Goal: Information Seeking & Learning: Learn about a topic

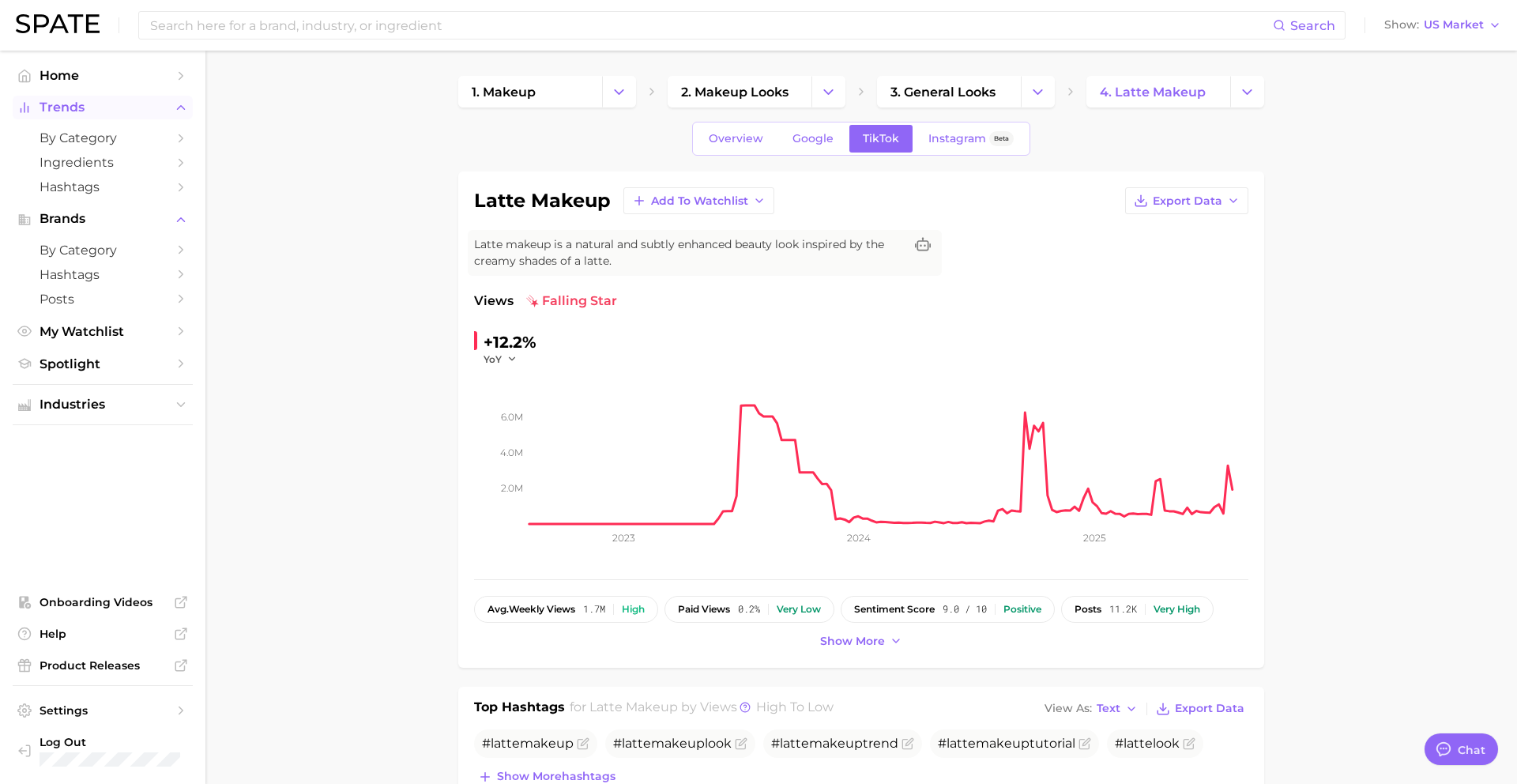
click at [81, 104] on span "Trends" at bounding box center [103, 107] width 126 height 14
click at [77, 104] on span "Trends" at bounding box center [103, 107] width 126 height 14
click at [83, 141] on span "by Category" at bounding box center [103, 138] width 126 height 15
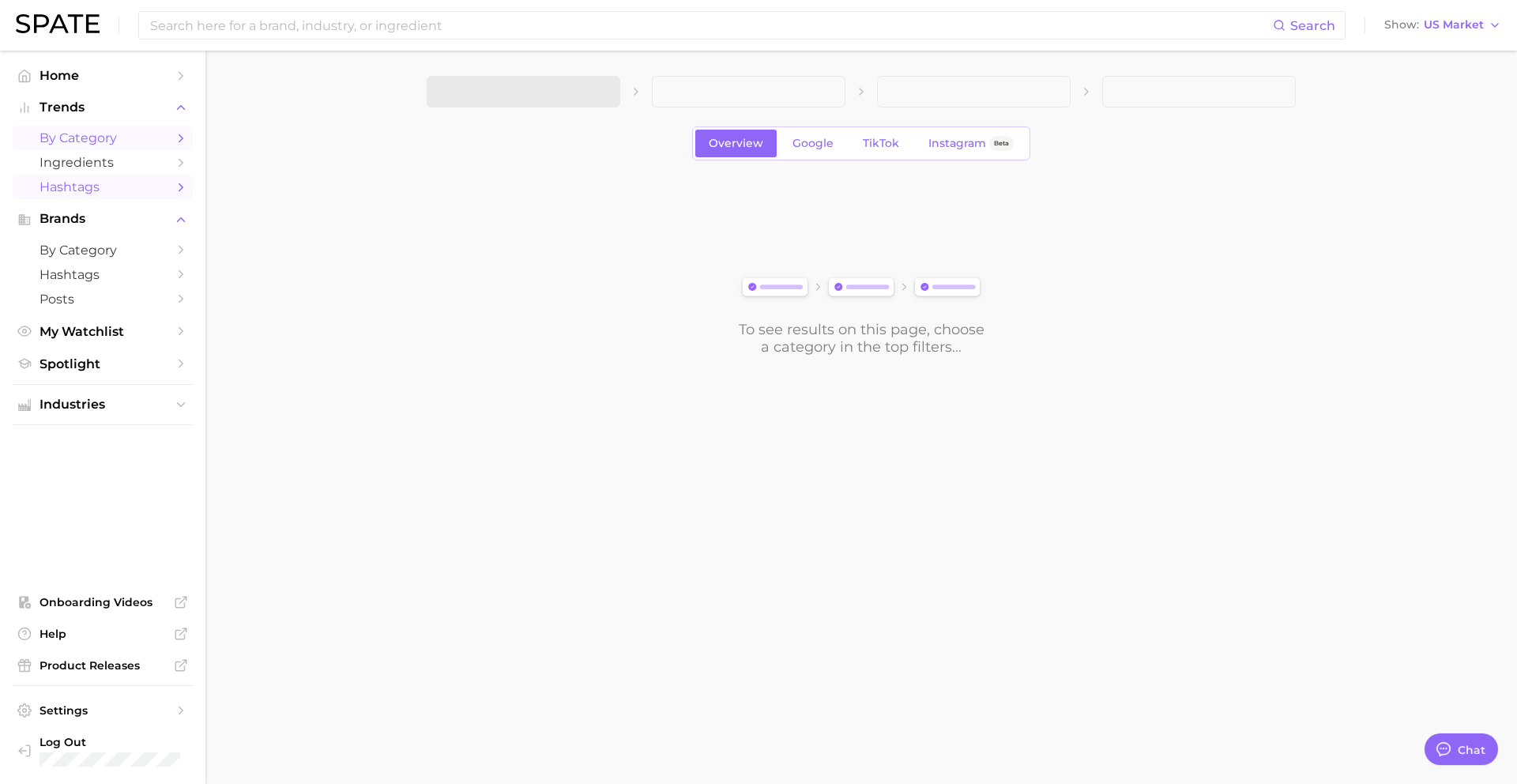
click at [77, 181] on span "Hashtags" at bounding box center [103, 187] width 126 height 15
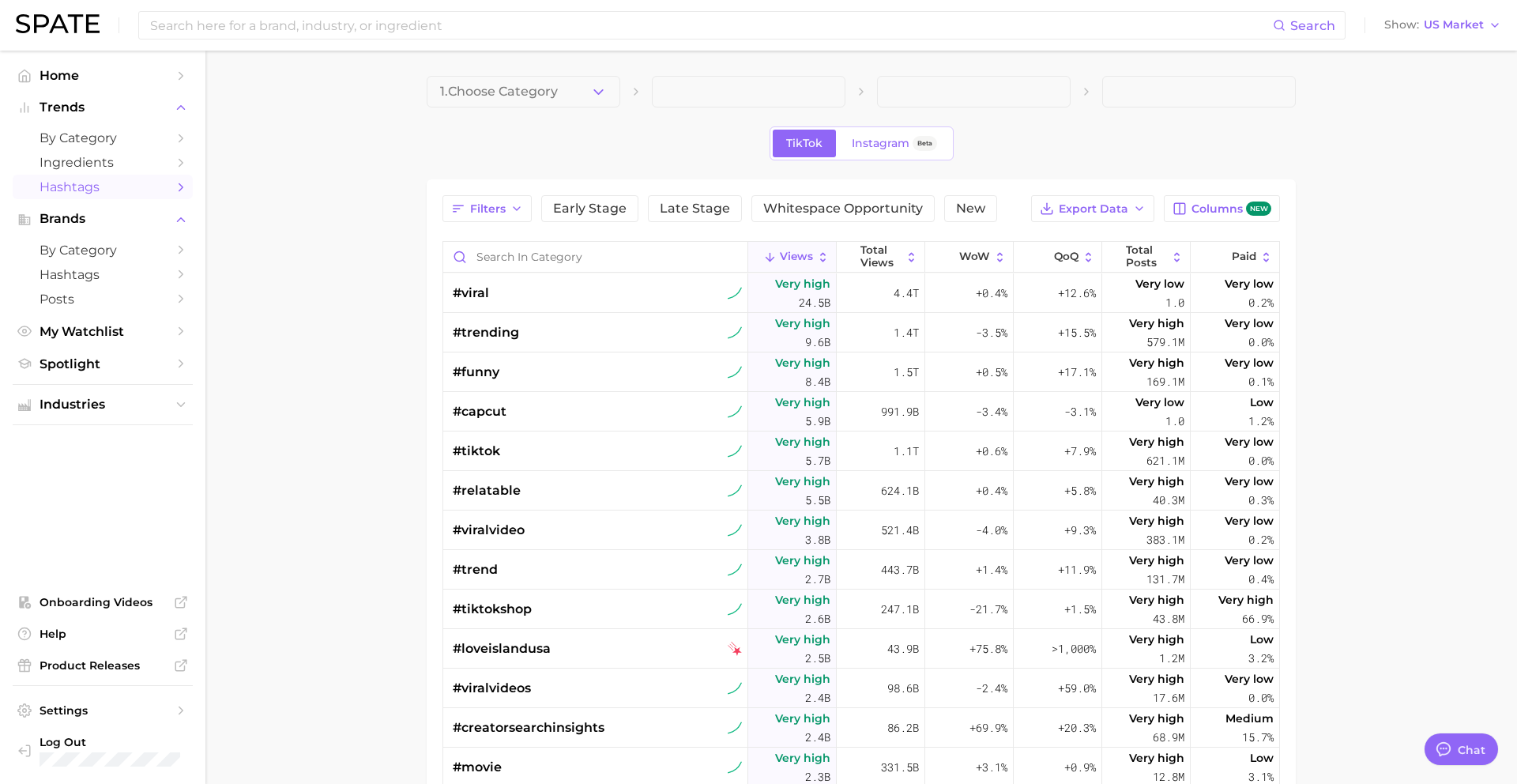
click at [700, 92] on span at bounding box center [749, 92] width 194 height 32
click at [503, 259] on input "Search in category" at bounding box center [595, 257] width 304 height 30
type input "lattemakeup"
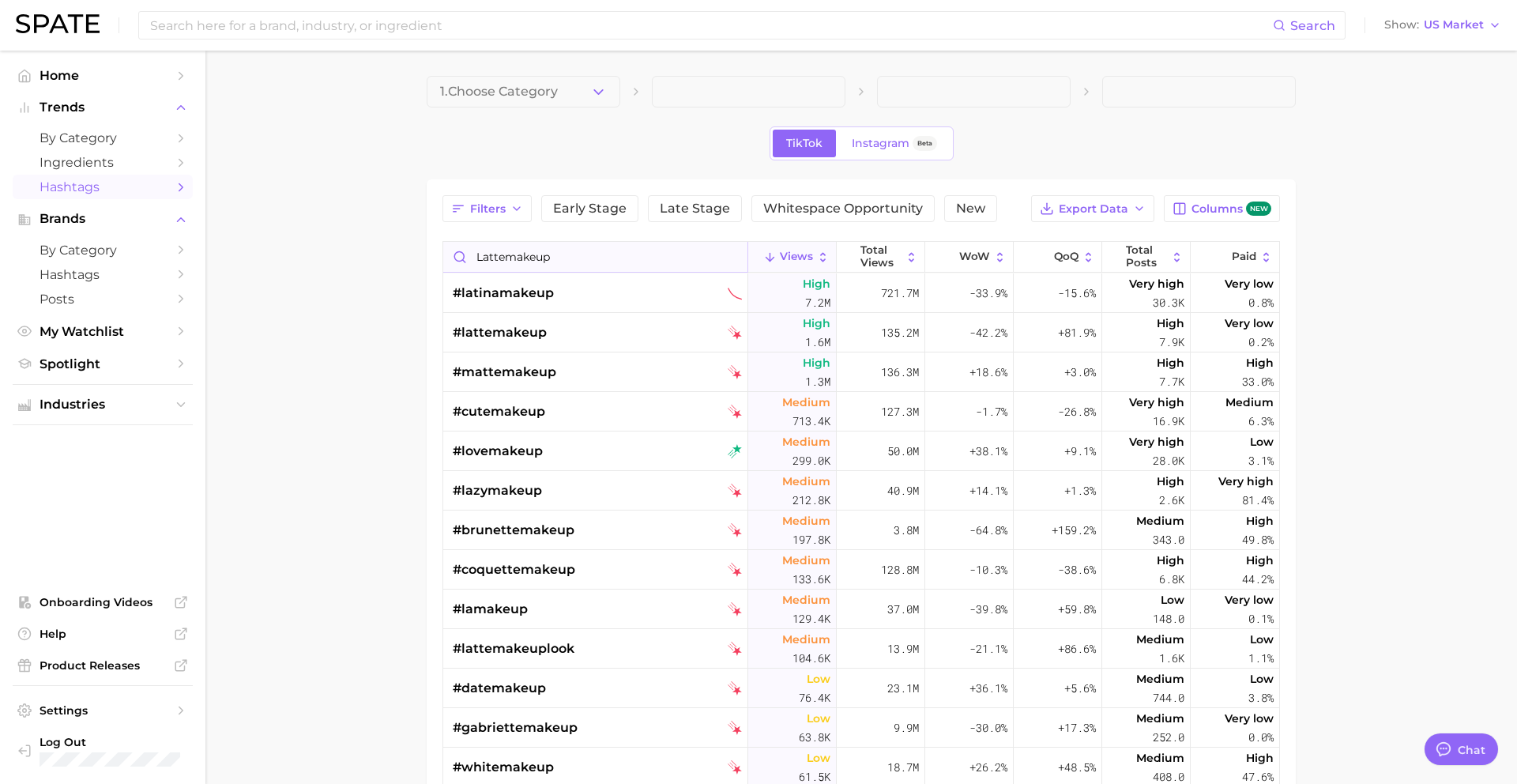
click at [734, 260] on input "lattemakeup" at bounding box center [595, 257] width 304 height 30
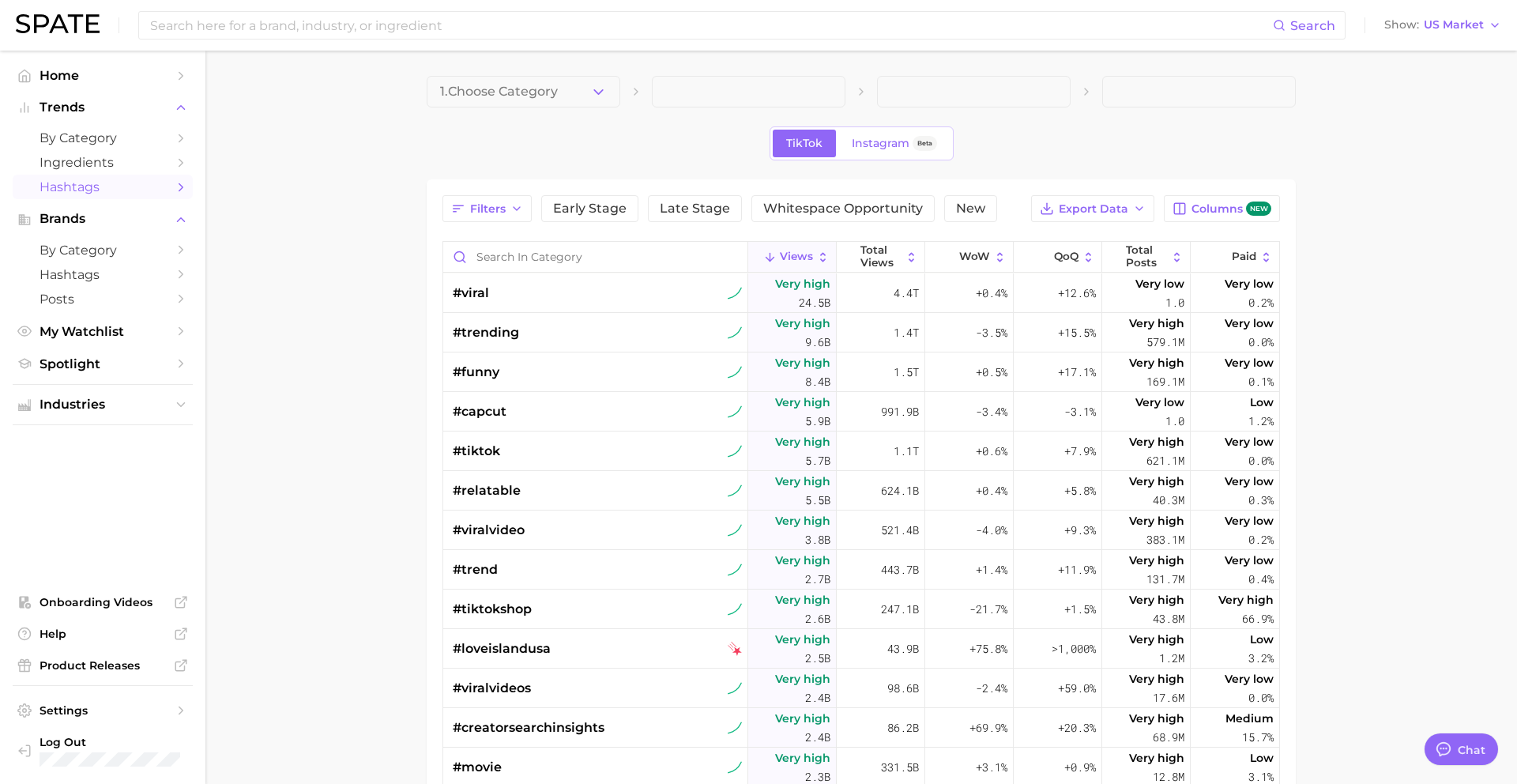
click at [393, 338] on main "1. Choose Category TikTok Instagram Beta Filters Early Stage Late Stage Whitesp…" at bounding box center [861, 585] width 1311 height 1069
click at [772, 209] on span "Whitespace Opportunity" at bounding box center [843, 209] width 160 height 13
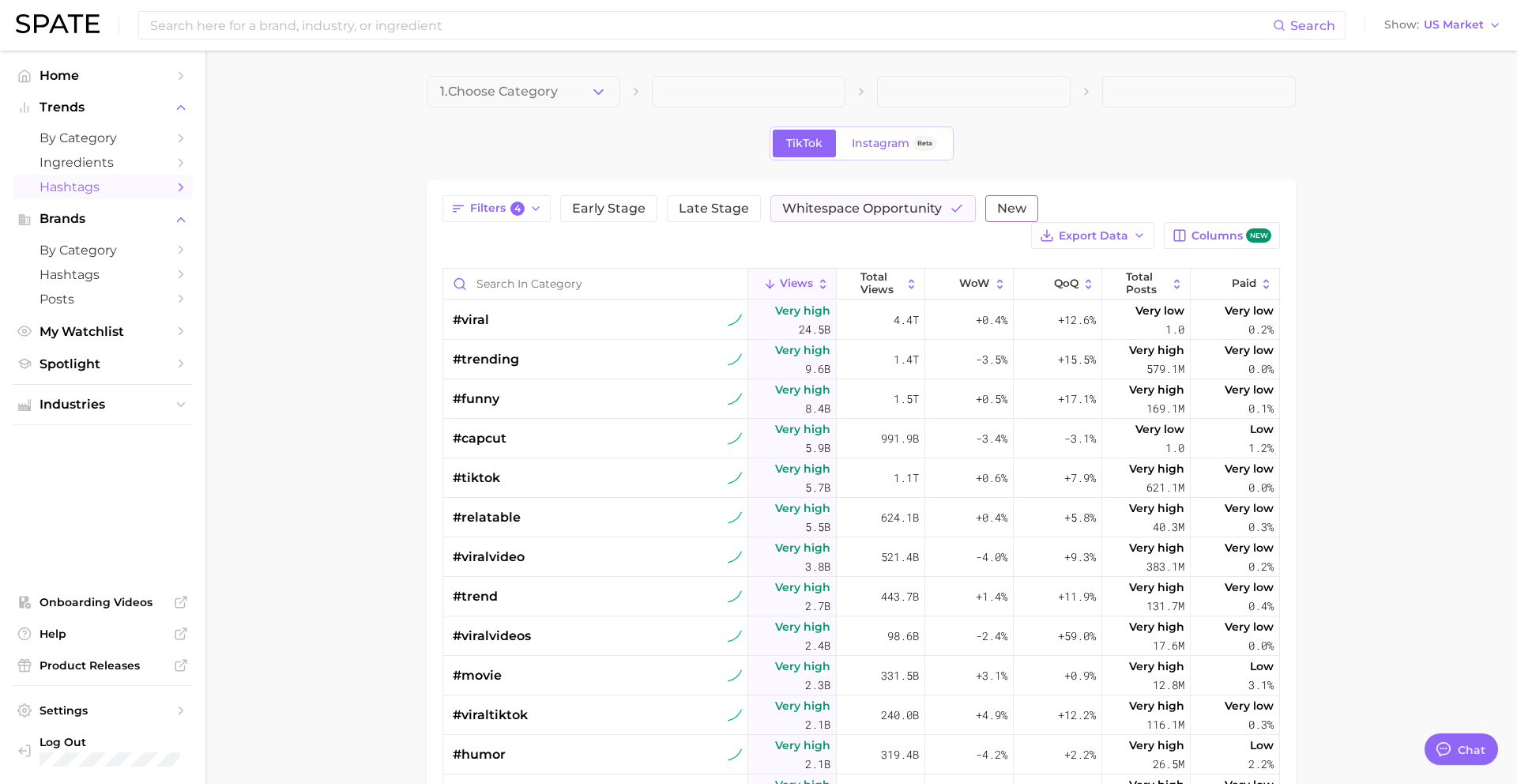
click at [1002, 204] on span "New" at bounding box center [1011, 209] width 29 height 13
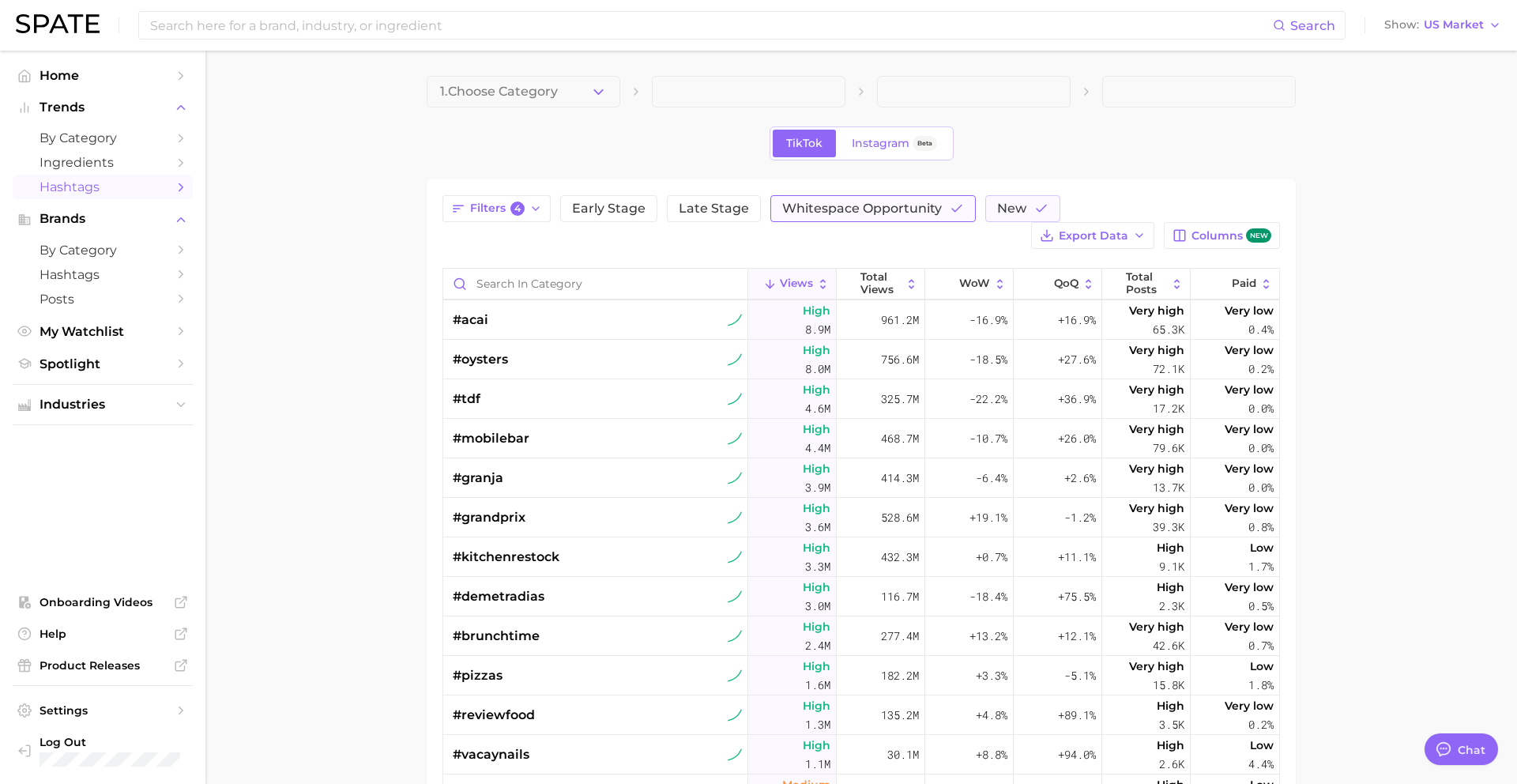
click at [923, 209] on span "Whitespace Opportunity" at bounding box center [862, 209] width 160 height 13
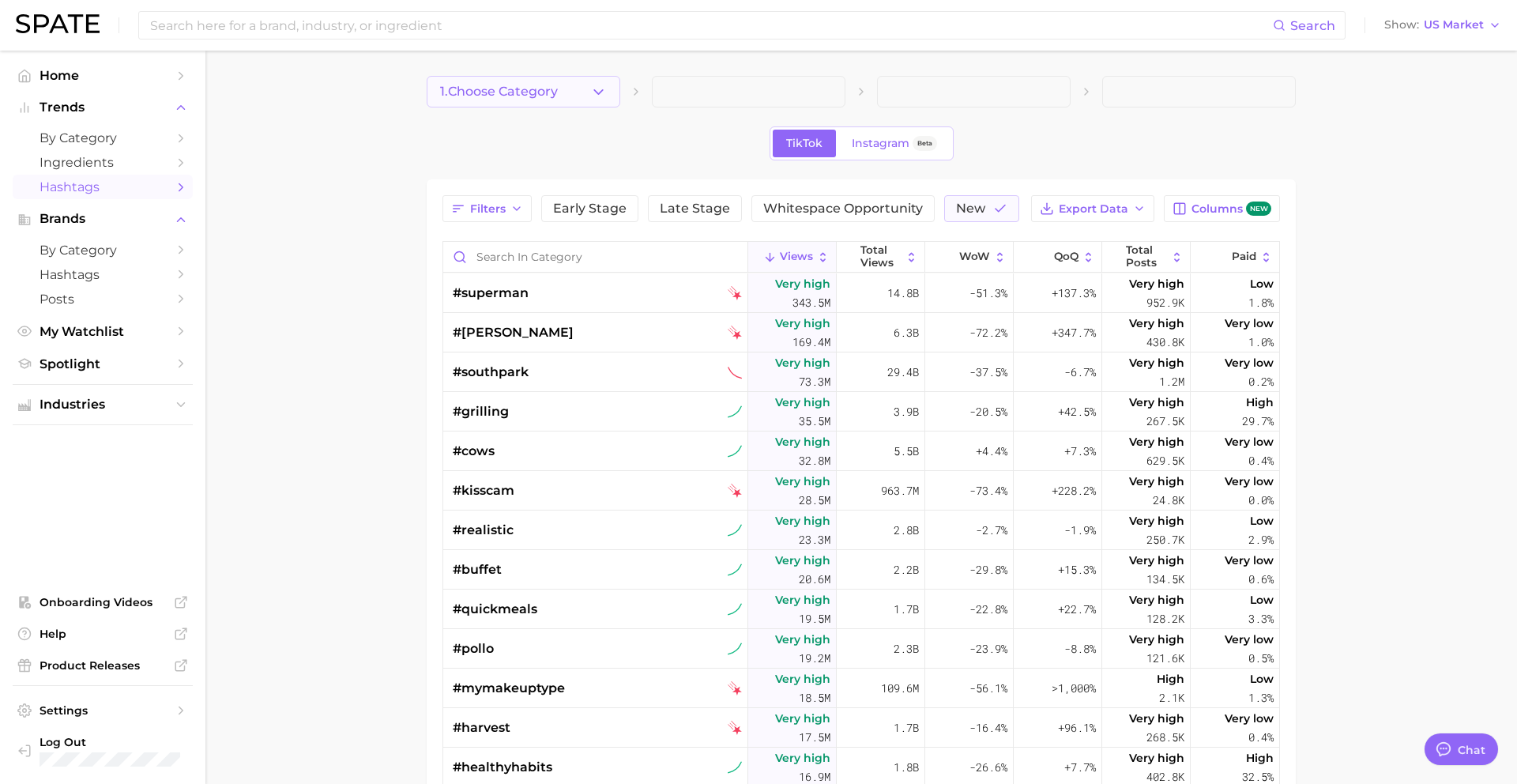
click at [570, 85] on button "1. Choose Category" at bounding box center [523, 92] width 194 height 32
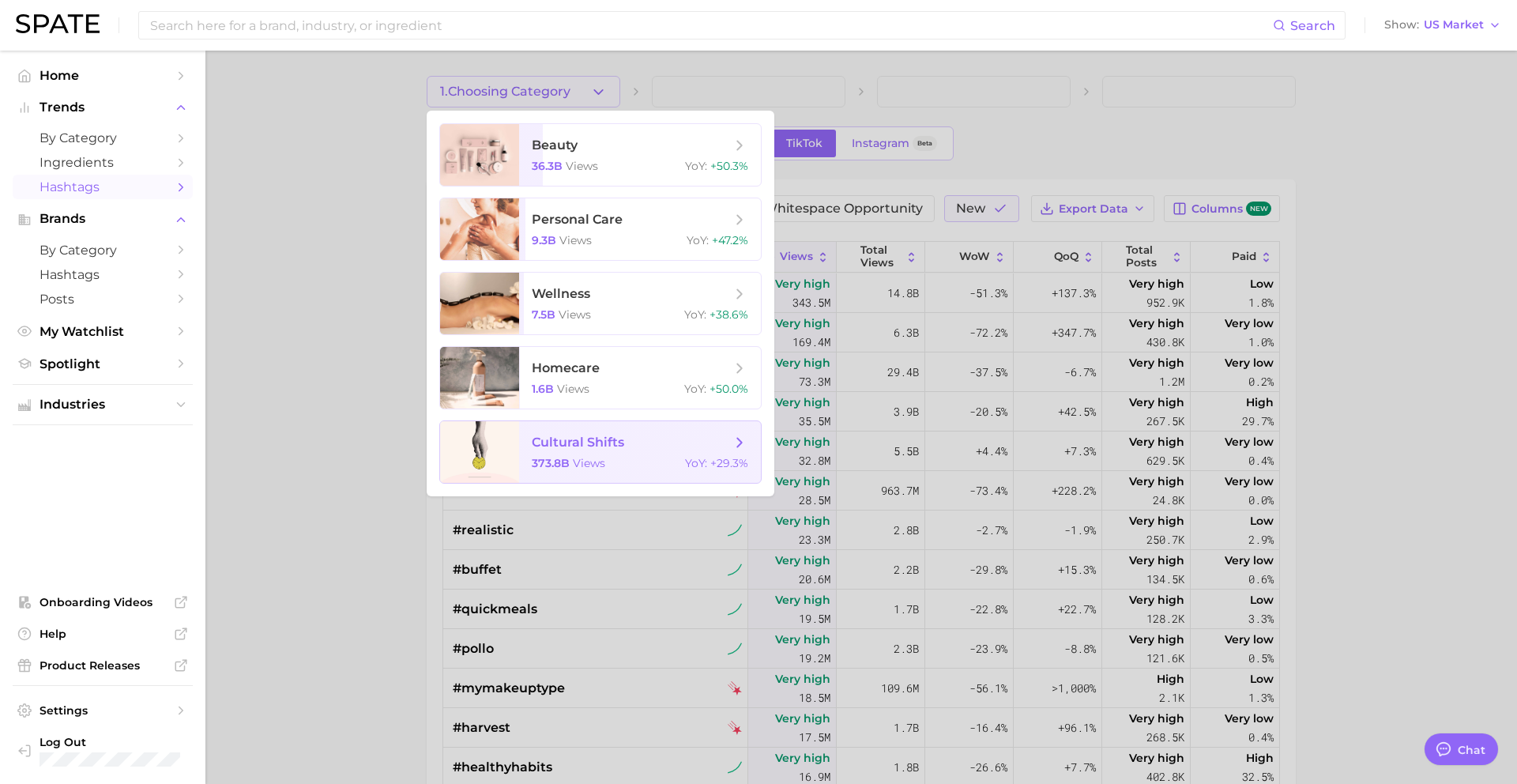
click at [667, 447] on span "cultural shifts" at bounding box center [632, 443] width 199 height 17
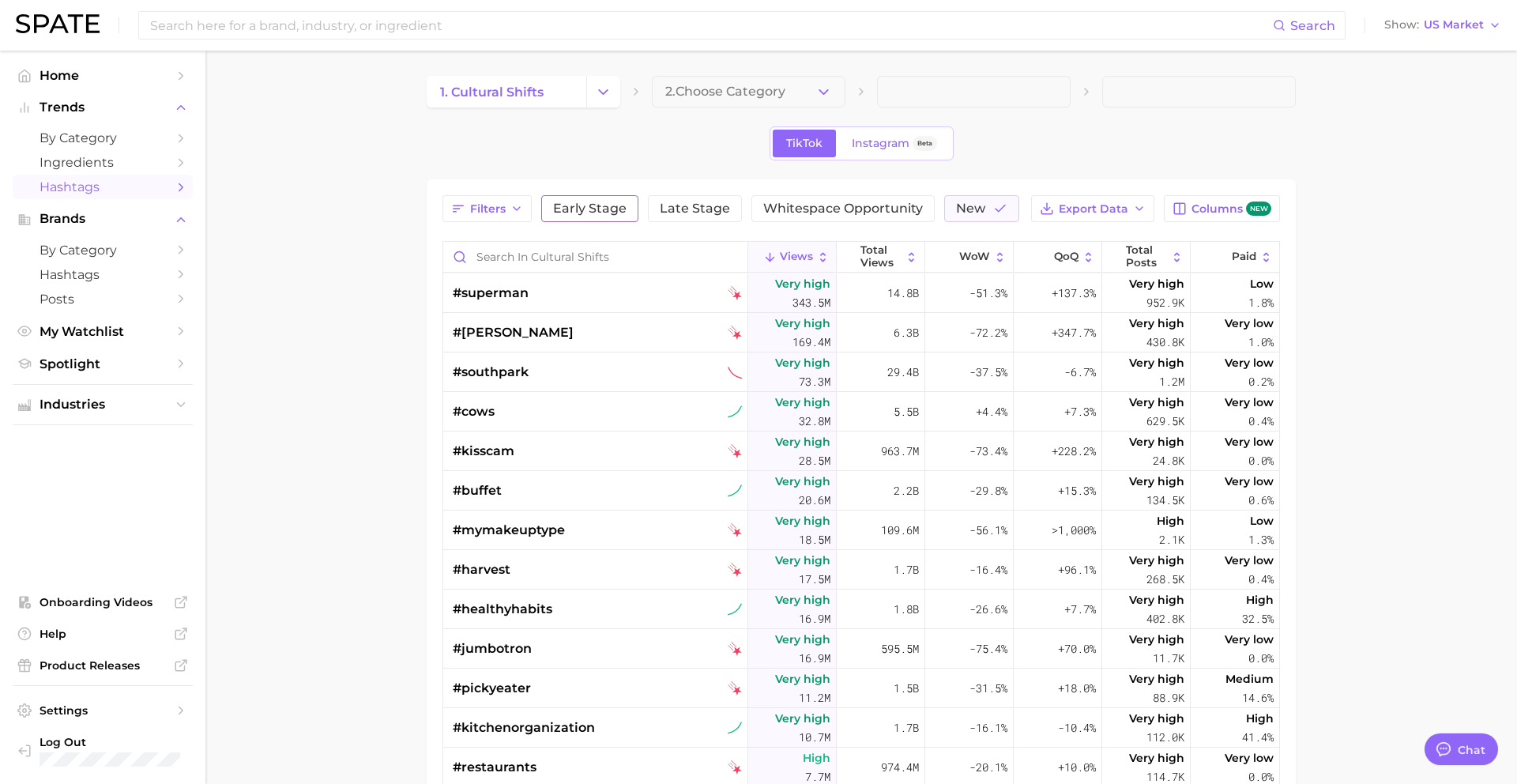
click at [566, 206] on span "Early Stage" at bounding box center [590, 209] width 74 height 13
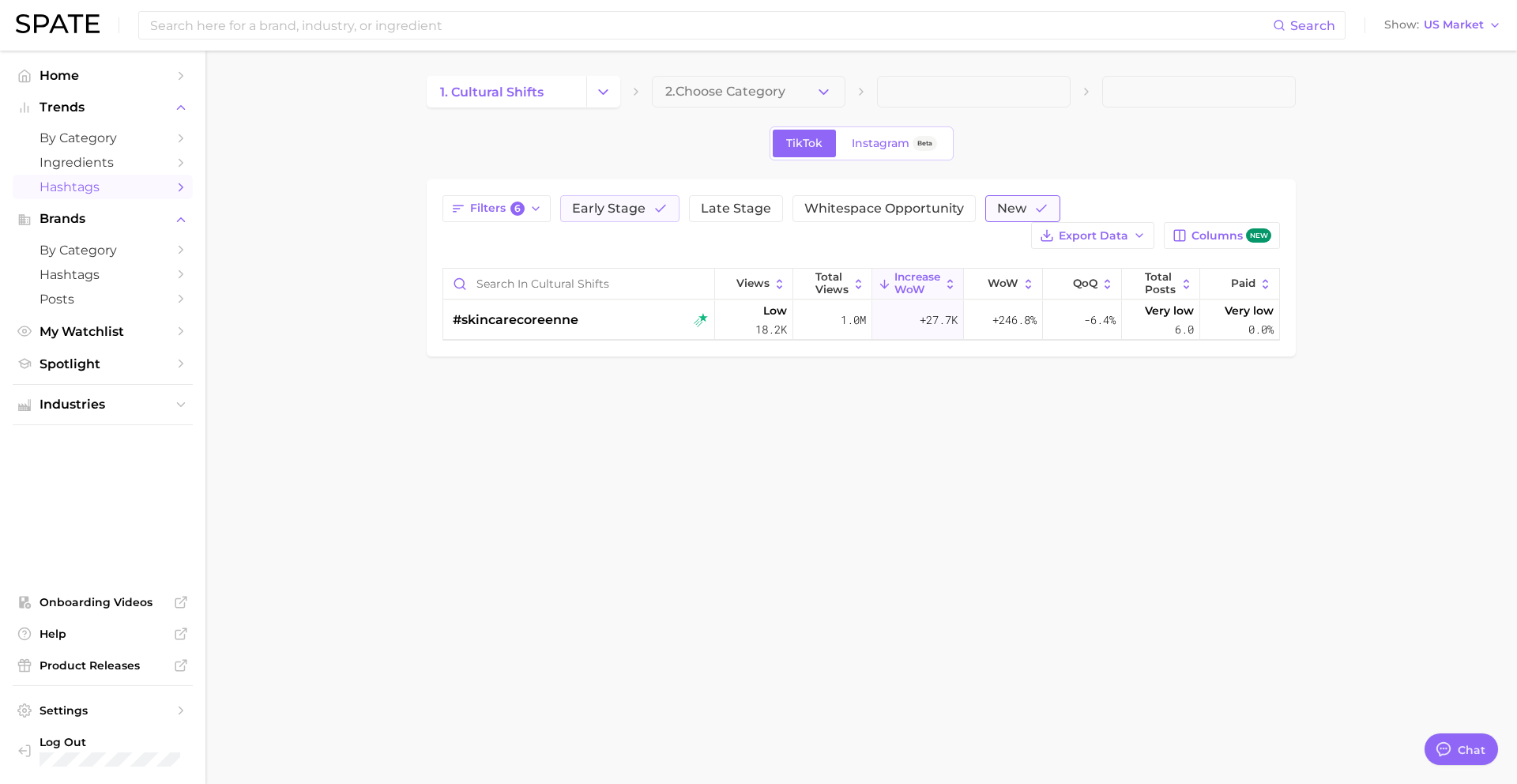
click at [1009, 202] on span "New" at bounding box center [1011, 209] width 29 height 13
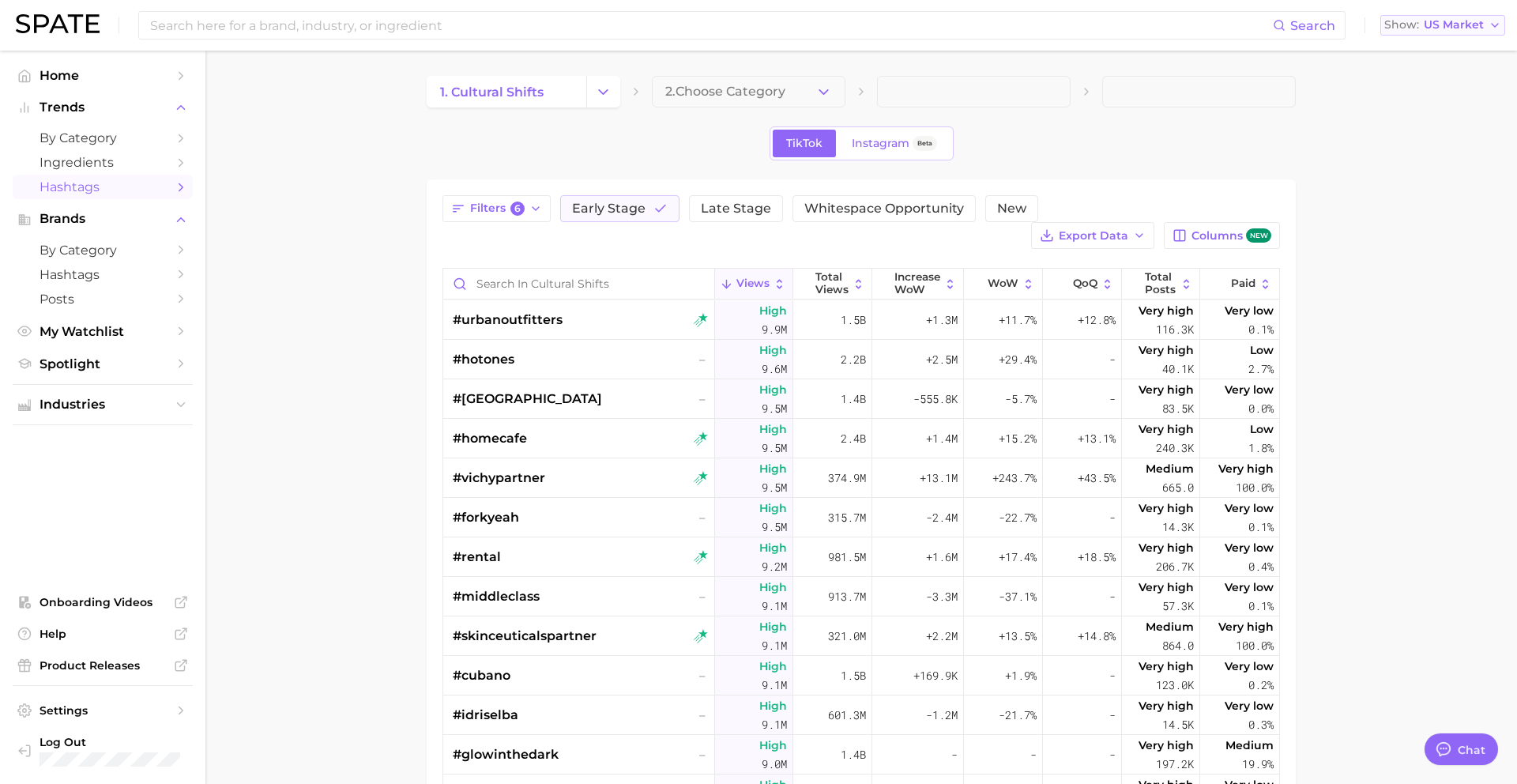
click at [1477, 21] on span "US Market" at bounding box center [1454, 24] width 60 height 9
click at [1441, 379] on main "1. cultural shifts 2. Choose Category TikTok Instagram Beta Filters 6 Early Sta…" at bounding box center [861, 598] width 1311 height 1095
click at [1003, 212] on span "New" at bounding box center [1011, 209] width 29 height 13
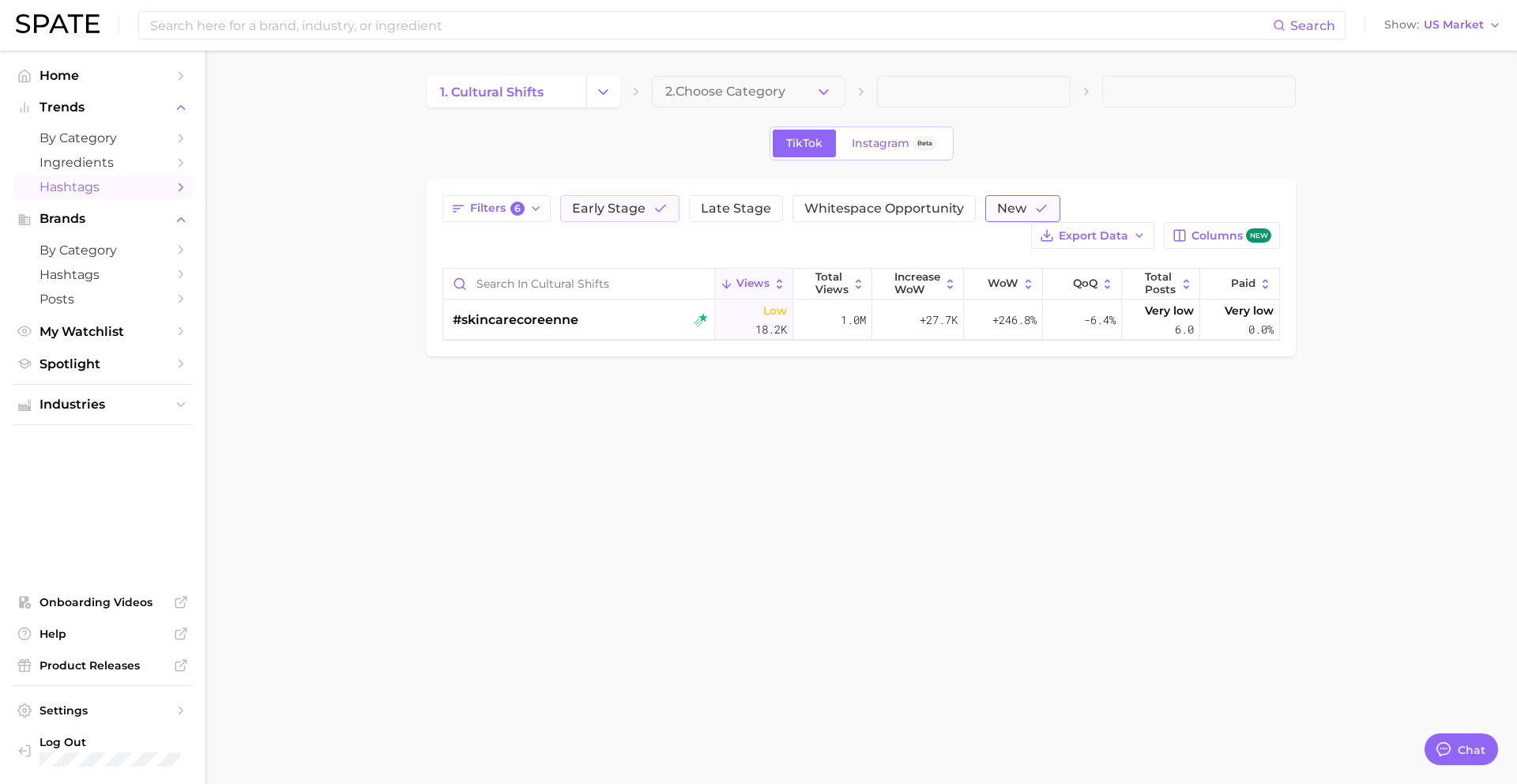
click at [1021, 208] on button "New" at bounding box center [1022, 209] width 75 height 27
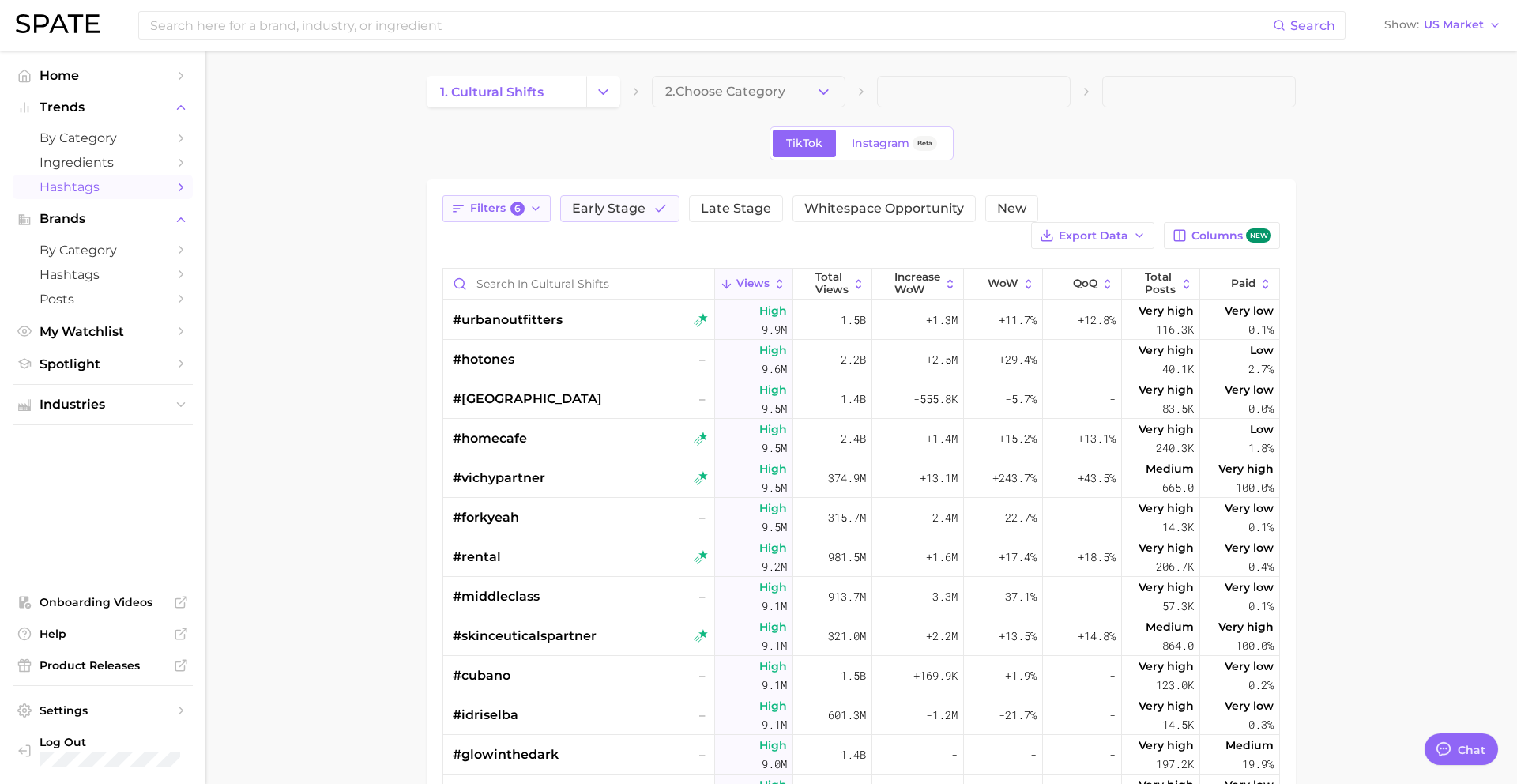
click at [536, 208] on polyline "button" at bounding box center [536, 209] width 6 height 3
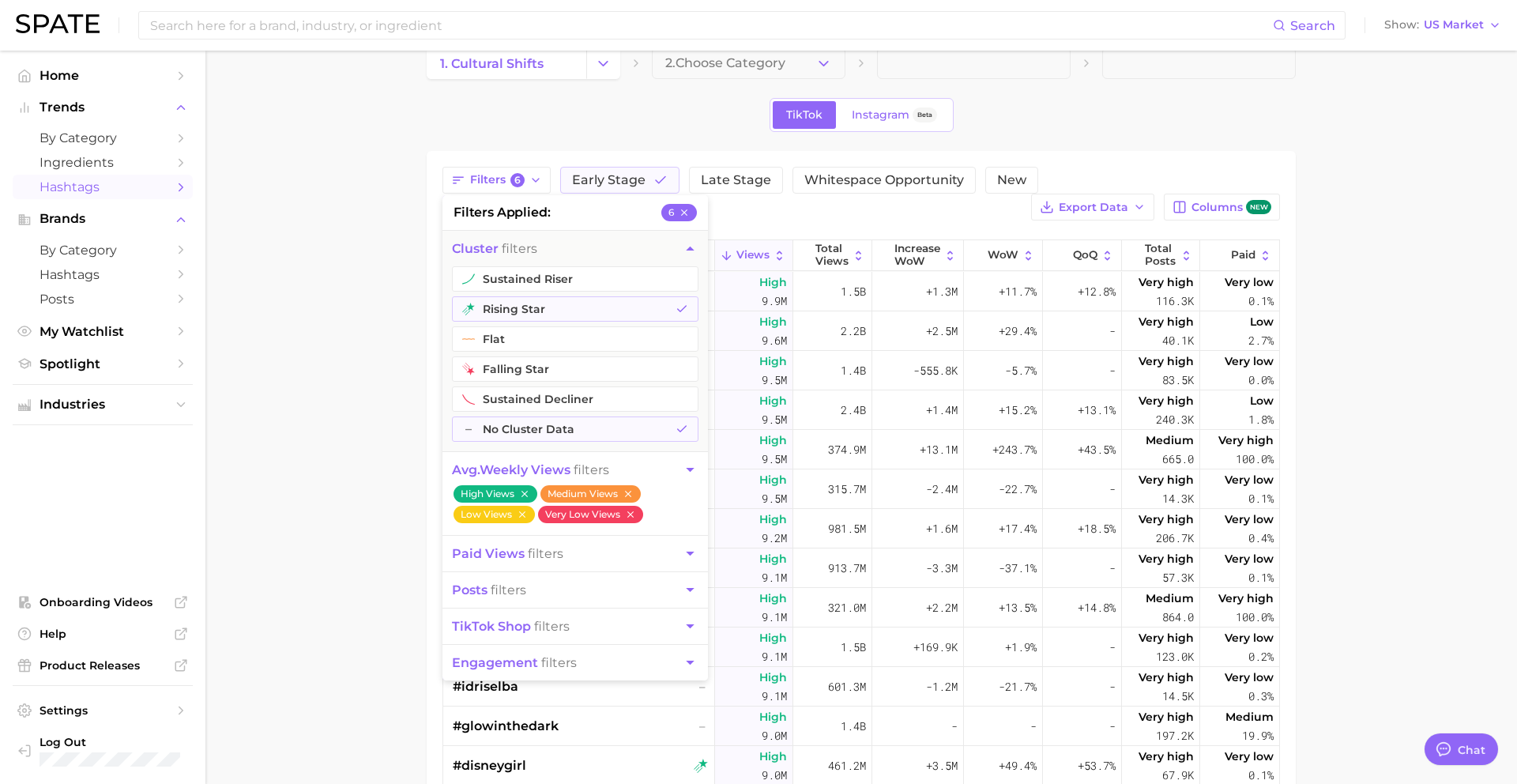
scroll to position [26, 0]
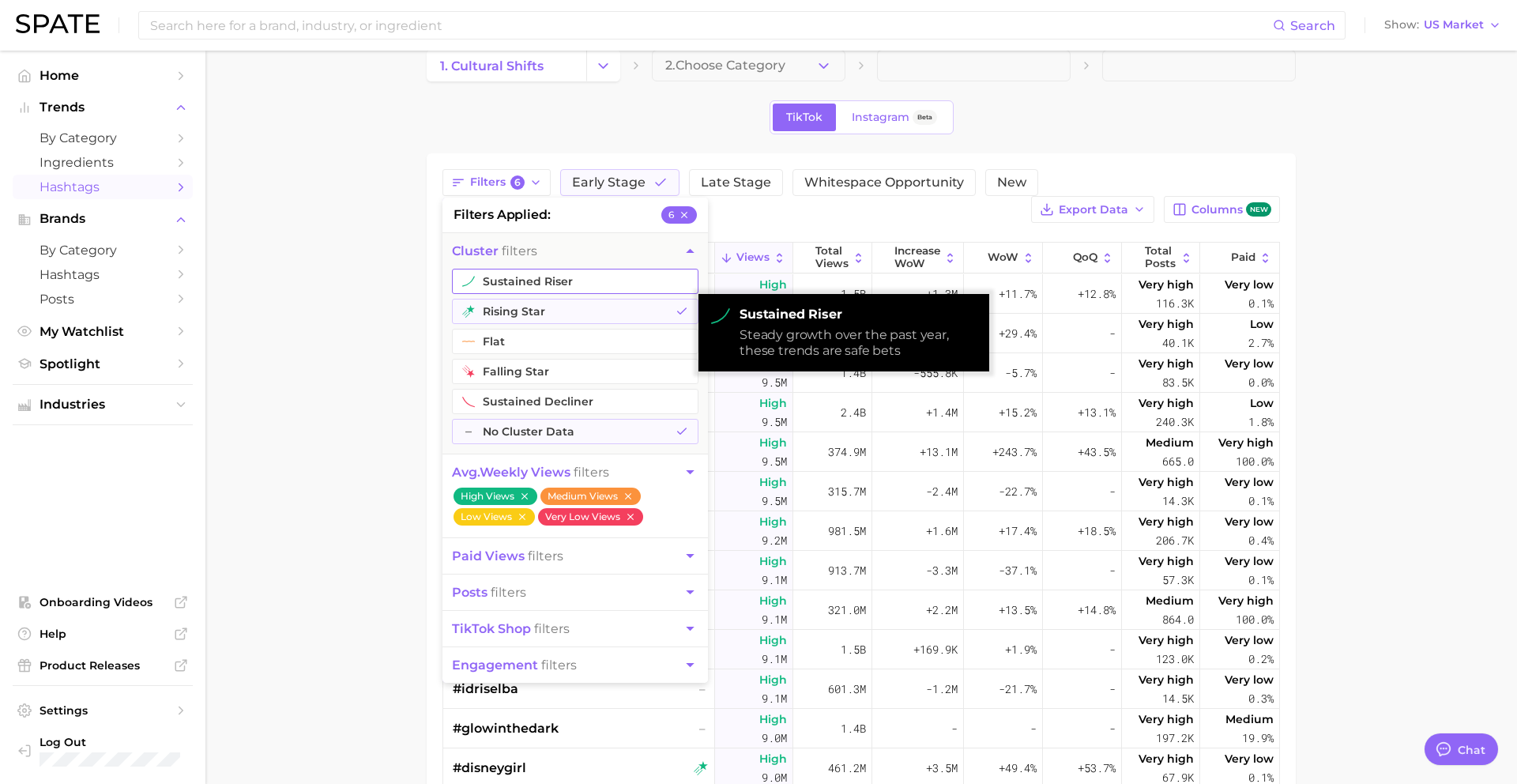
click at [571, 285] on button "sustained riser" at bounding box center [575, 281] width 247 height 25
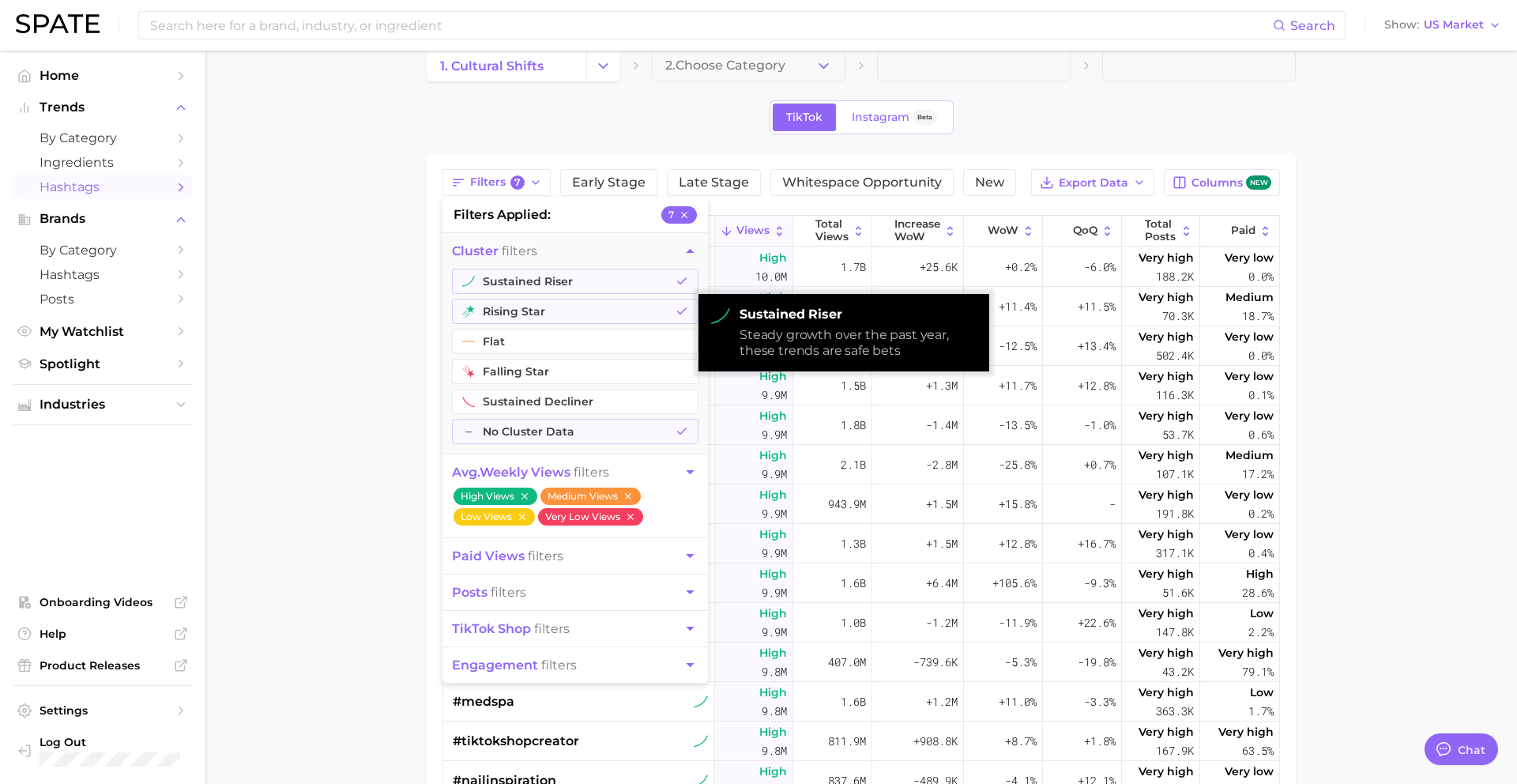
click at [353, 373] on main "1. cultural shifts 2. Choose Category TikTok Instagram Beta Filters 7 filters a…" at bounding box center [861, 559] width 1311 height 1069
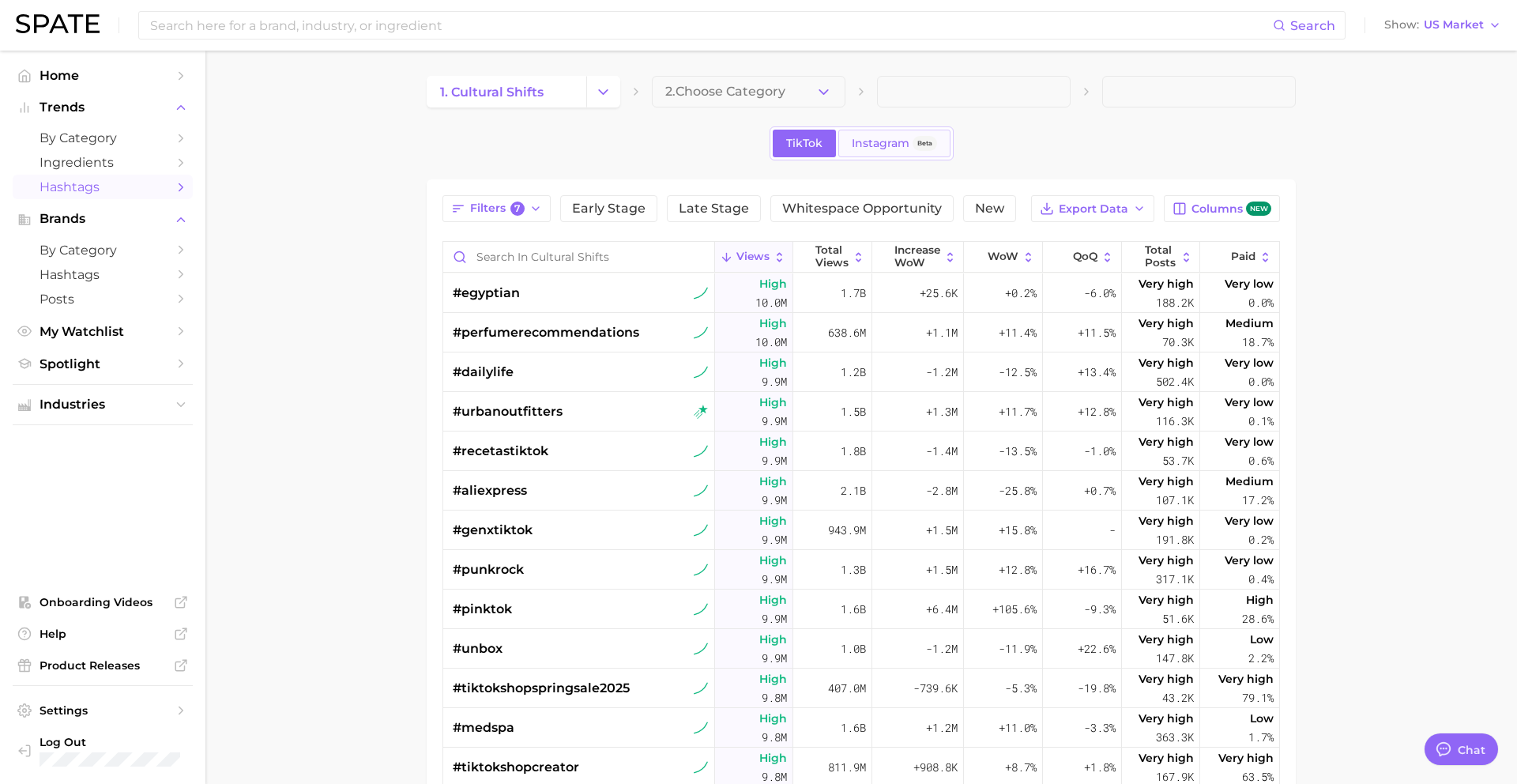
click at [884, 134] on link "Instagram Beta" at bounding box center [895, 143] width 112 height 28
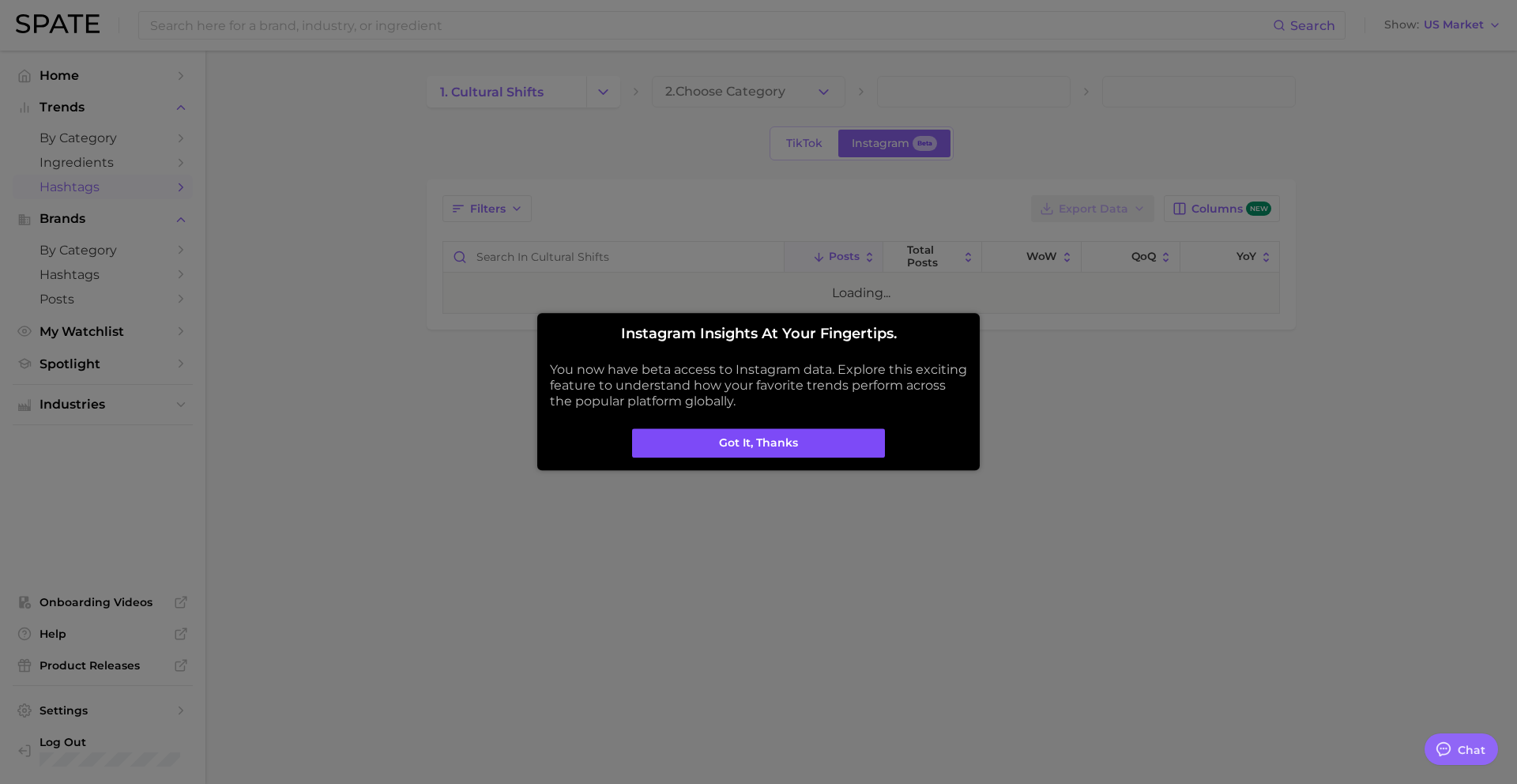
click at [826, 450] on button "Got it, thanks" at bounding box center [759, 443] width 253 height 30
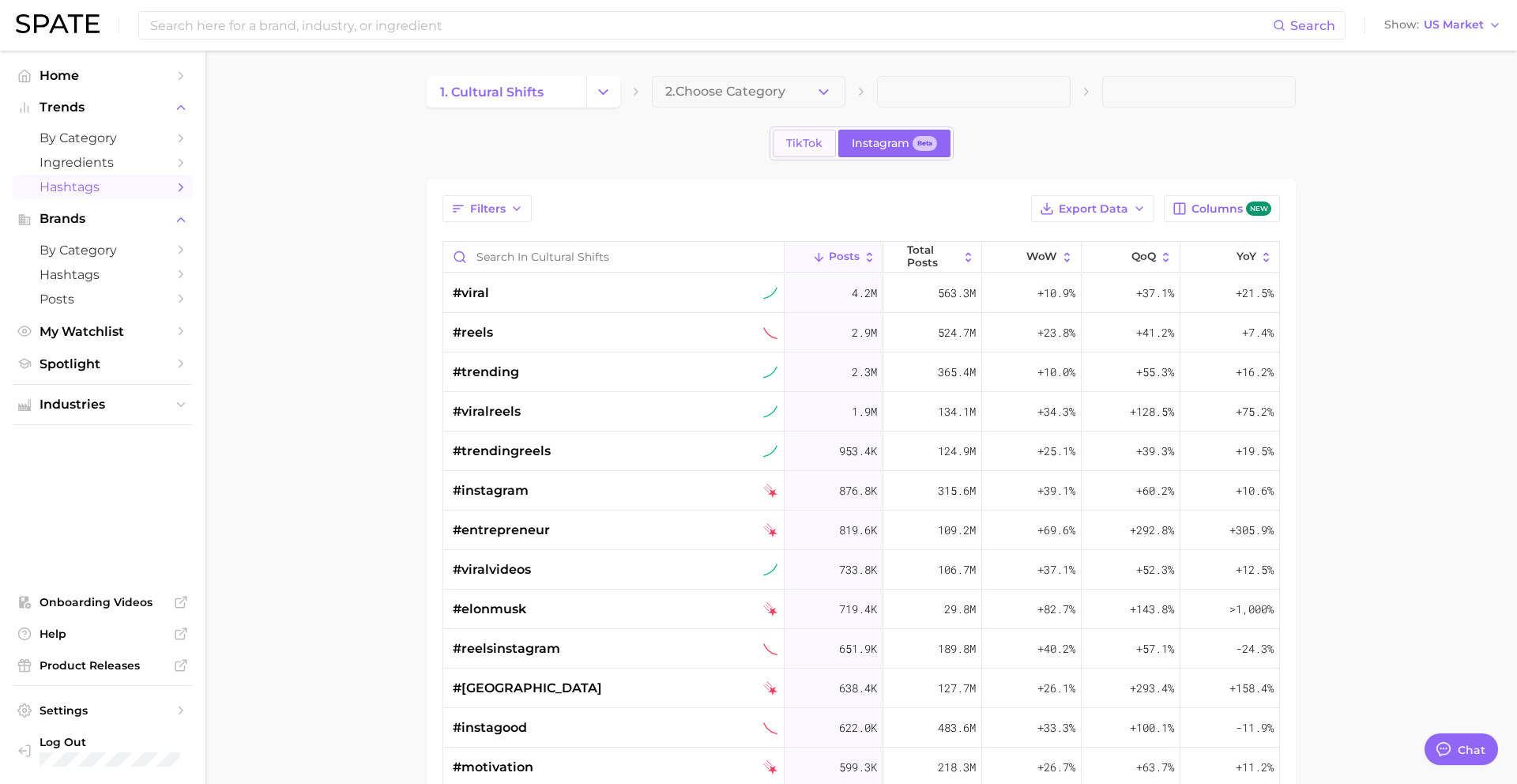
click at [807, 156] on link "TikTok" at bounding box center [805, 143] width 63 height 28
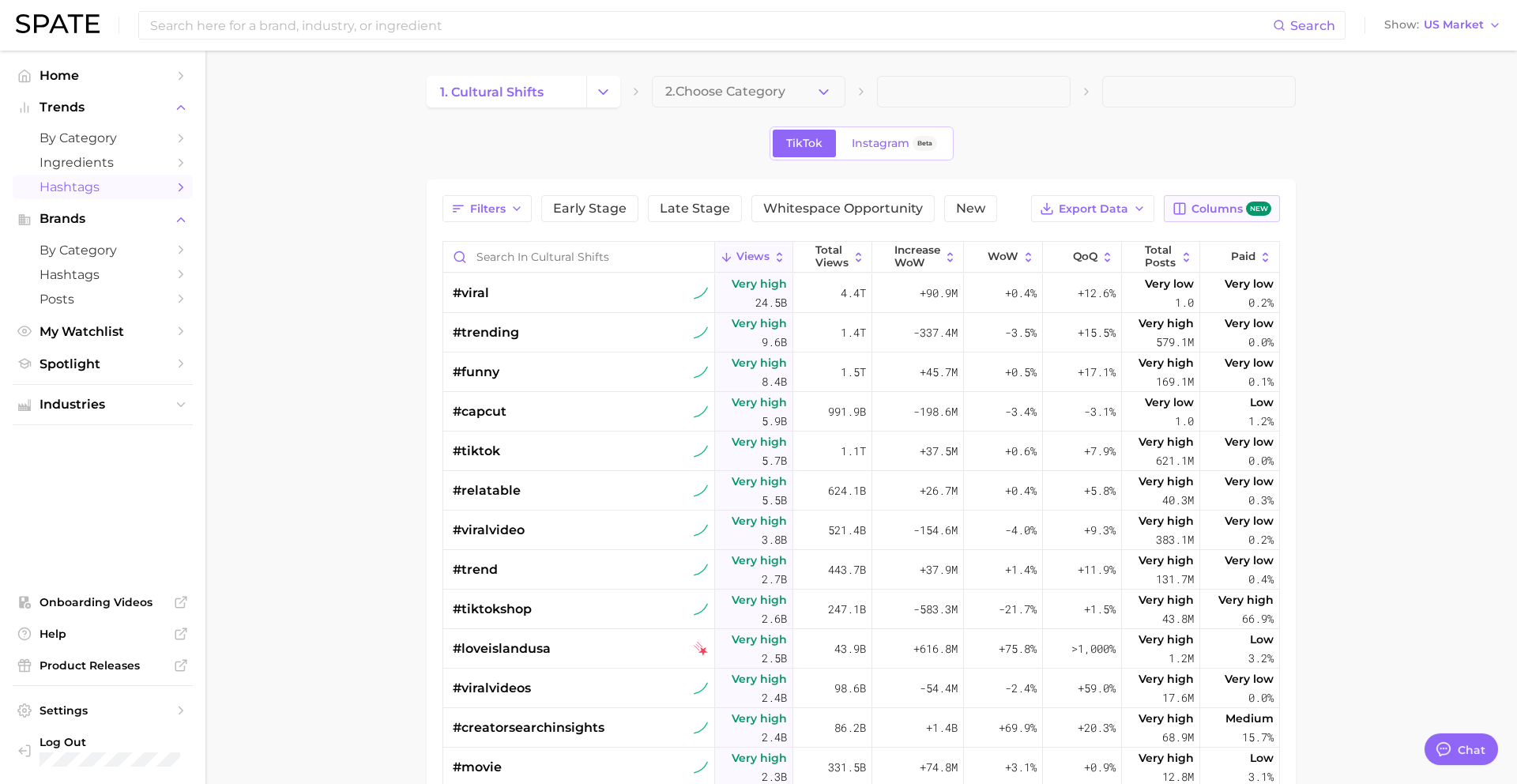
click at [1207, 209] on span "Columns new" at bounding box center [1231, 209] width 80 height 15
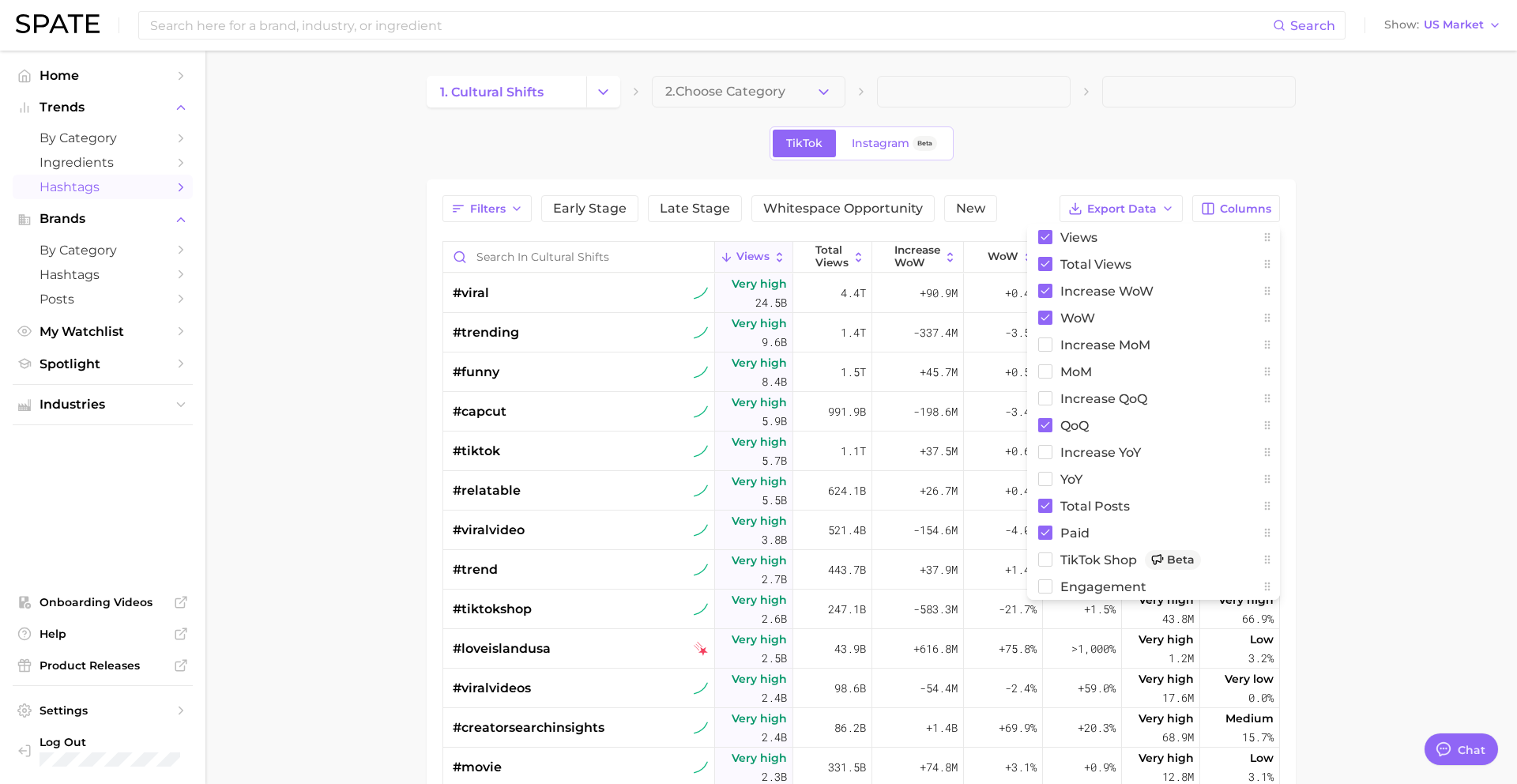
click at [1365, 172] on main "1. cultural shifts 2. Choose Category TikTok Instagram Beta Filters Early Stage…" at bounding box center [861, 585] width 1311 height 1069
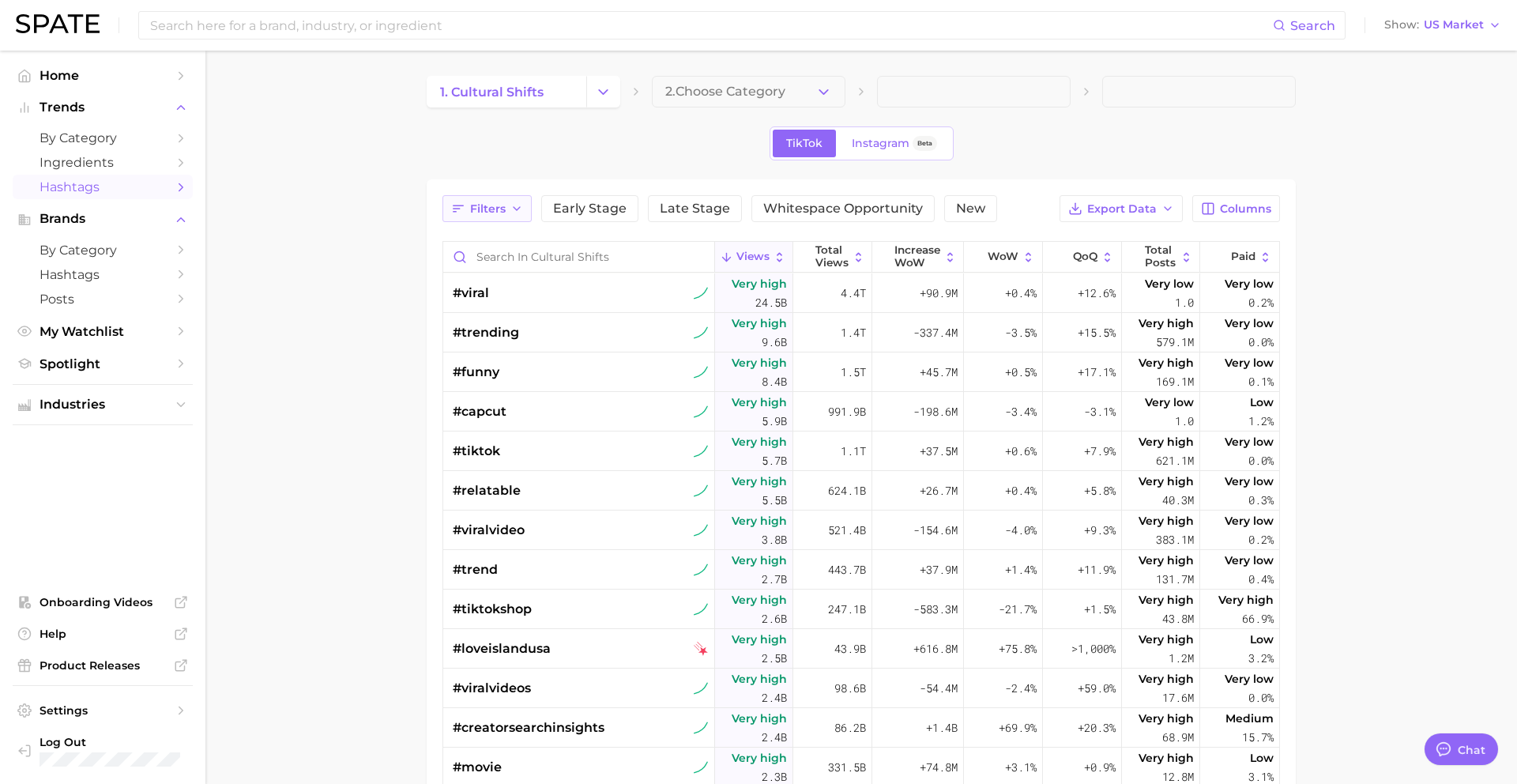
click at [495, 215] on button "Filters" at bounding box center [487, 209] width 89 height 27
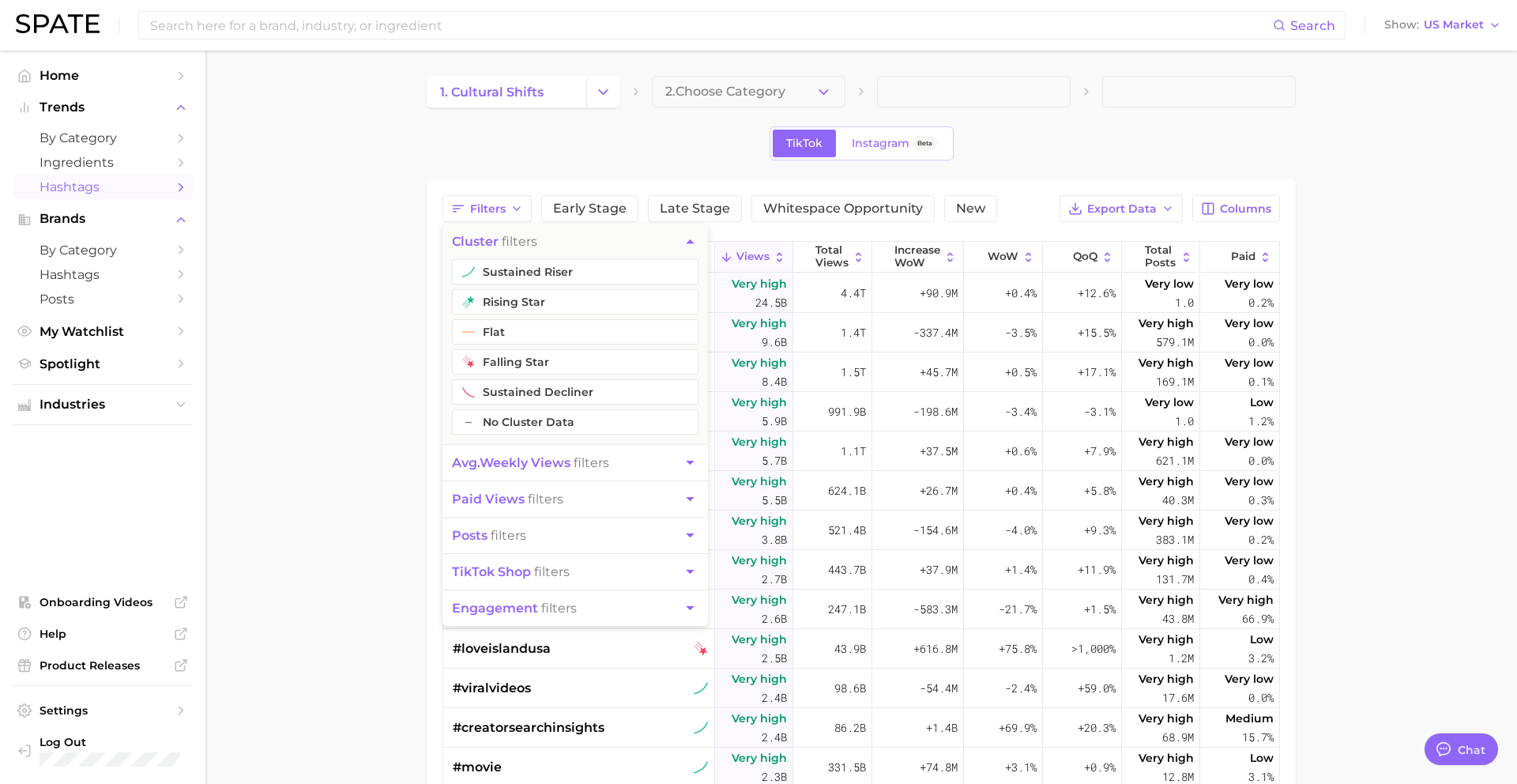
click at [689, 462] on icon "button" at bounding box center [690, 462] width 8 height 4
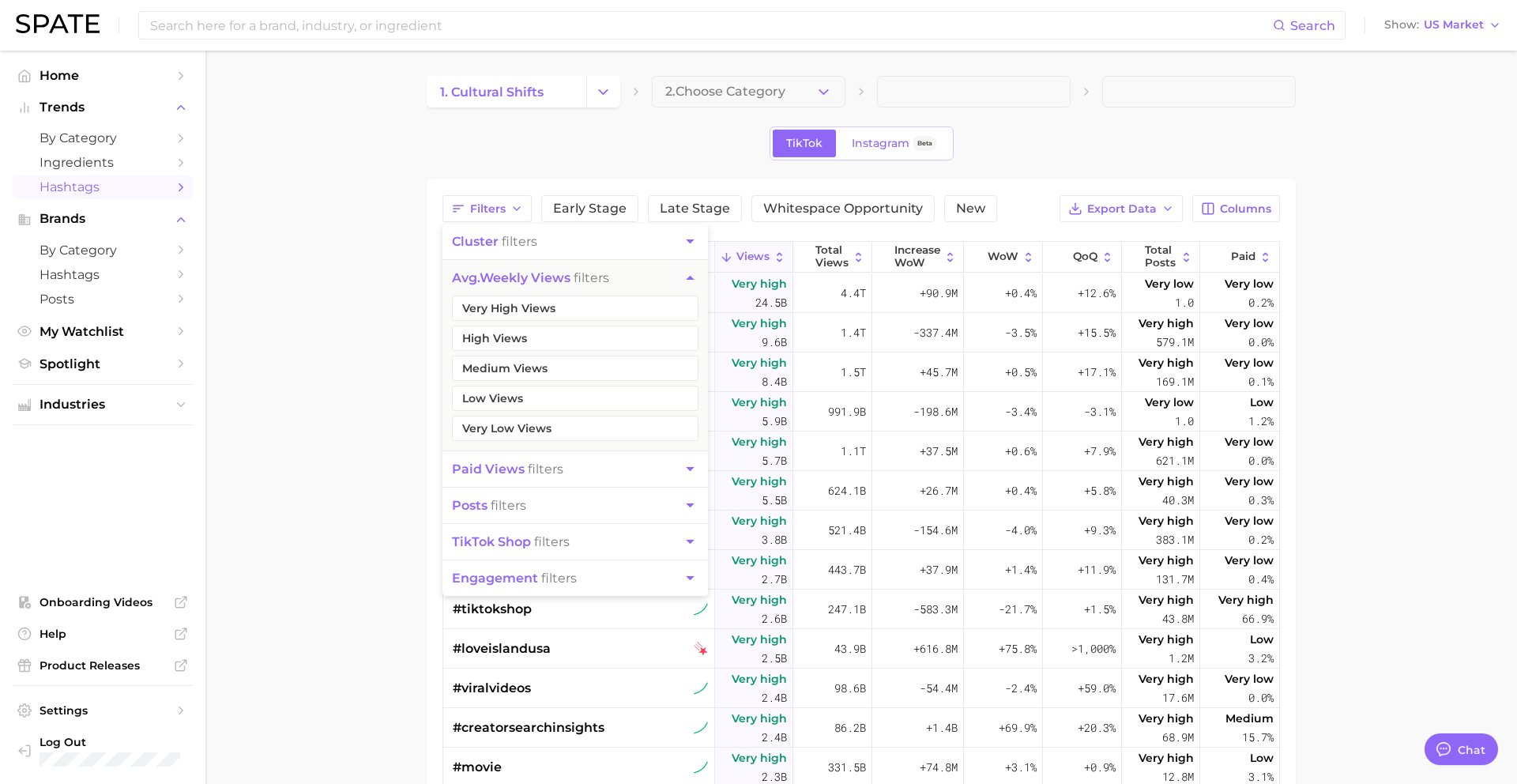
click at [335, 409] on main "1. cultural shifts 2. Choose Category TikTok Instagram Beta Filters cluster fil…" at bounding box center [861, 585] width 1311 height 1069
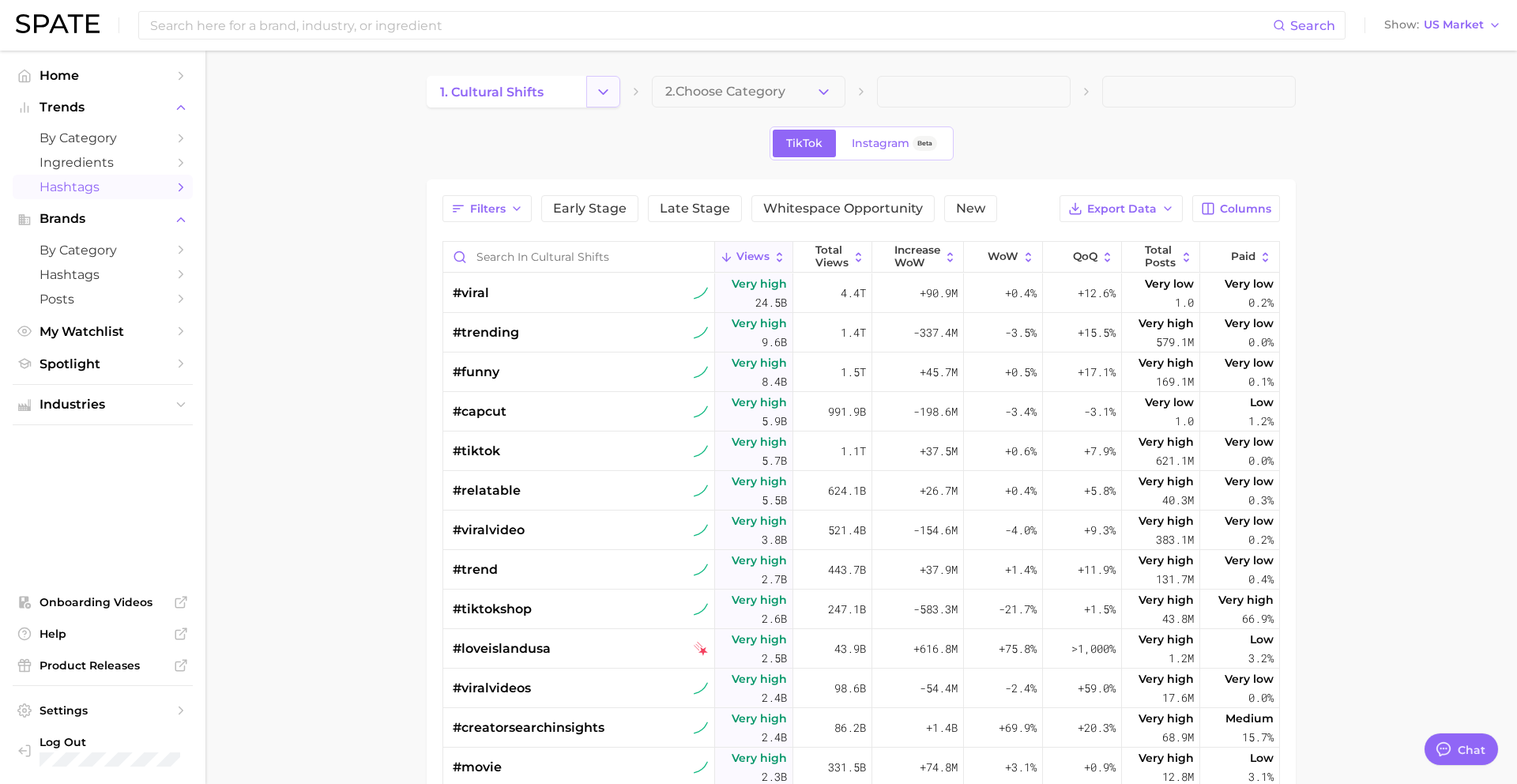
click at [602, 85] on icon "Change Category" at bounding box center [603, 92] width 17 height 17
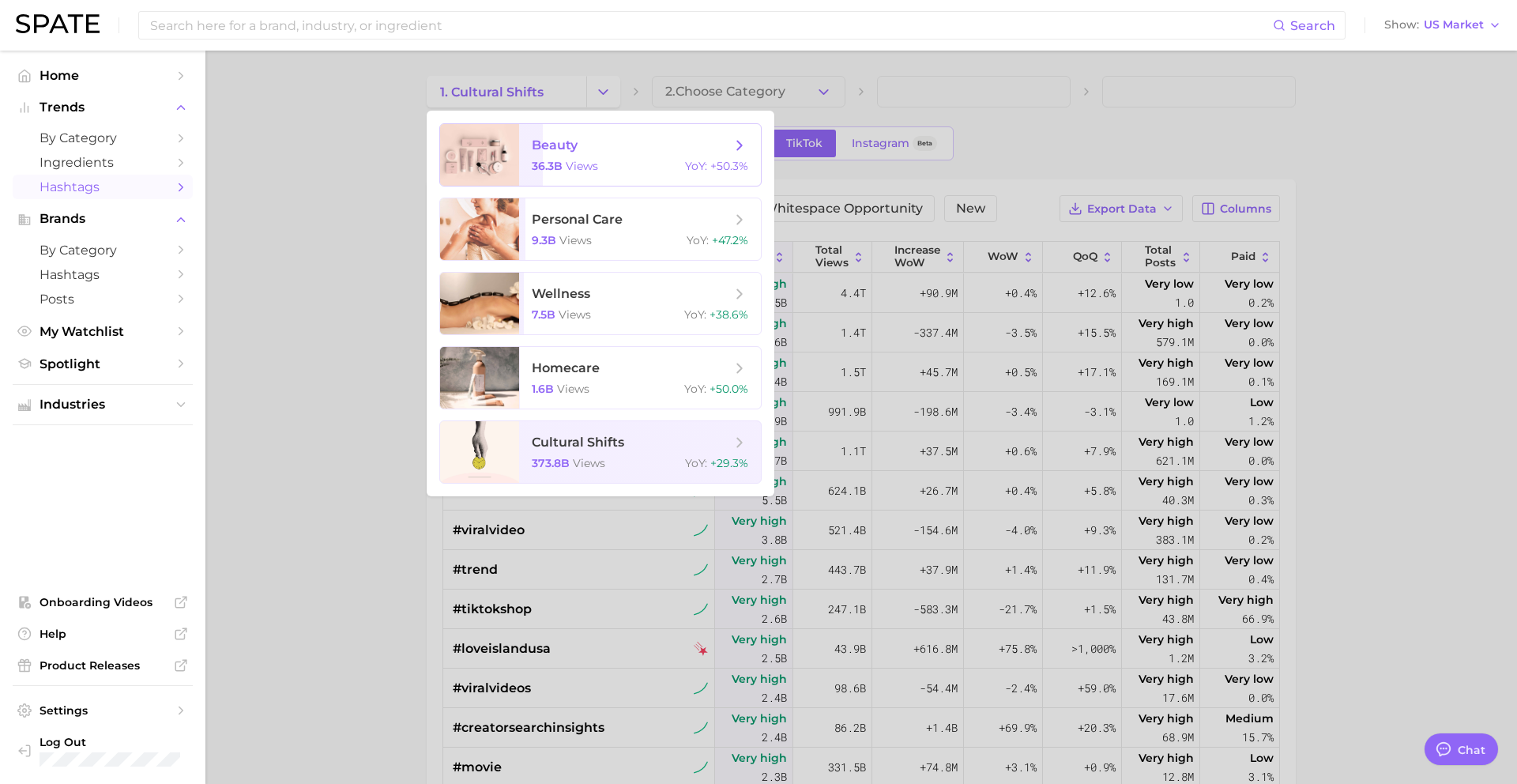
click at [599, 156] on span "beauty 36.3b views YoY : +50.3%" at bounding box center [640, 155] width 242 height 62
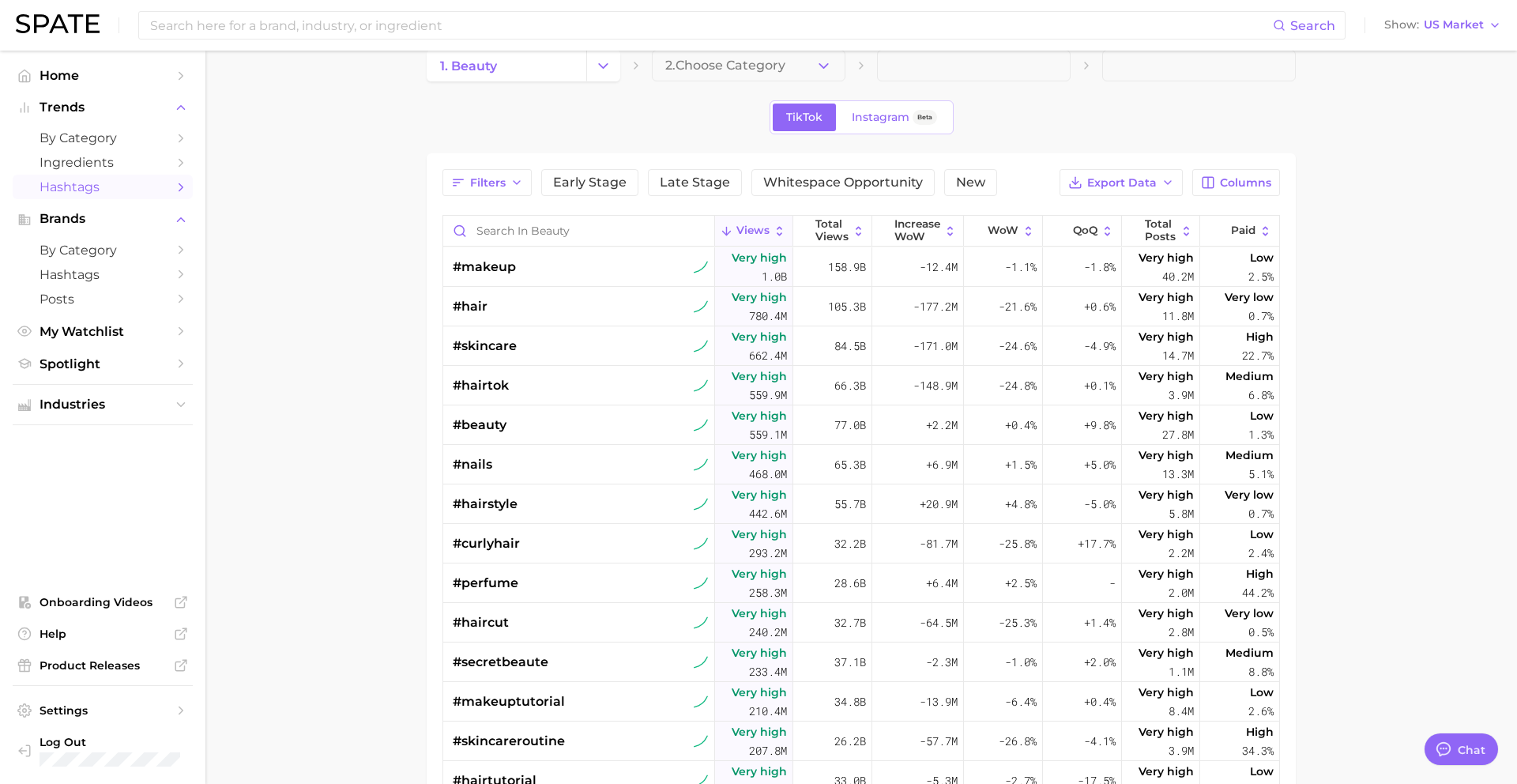
scroll to position [31, 0]
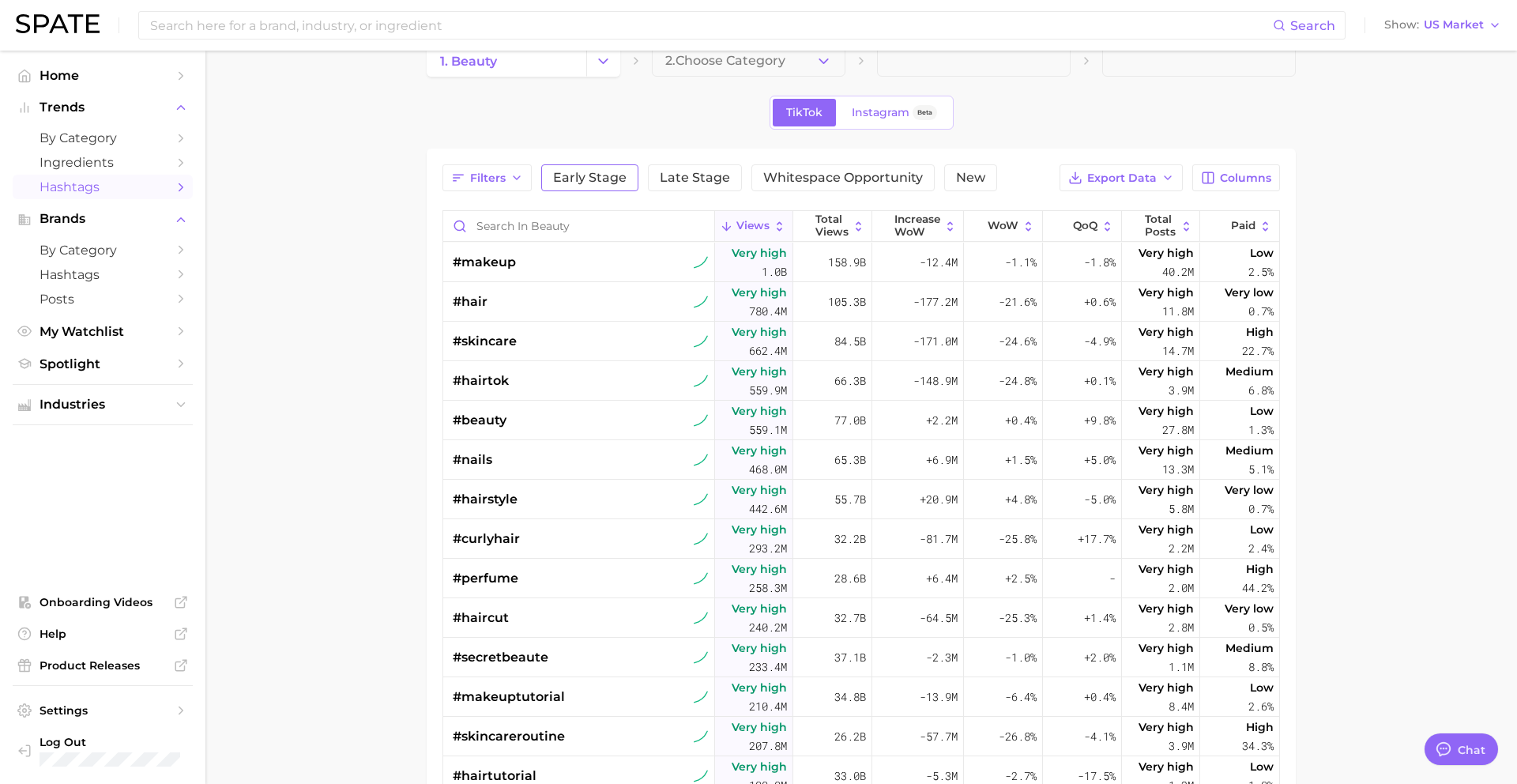
click at [596, 180] on span "Early Stage" at bounding box center [590, 178] width 74 height 13
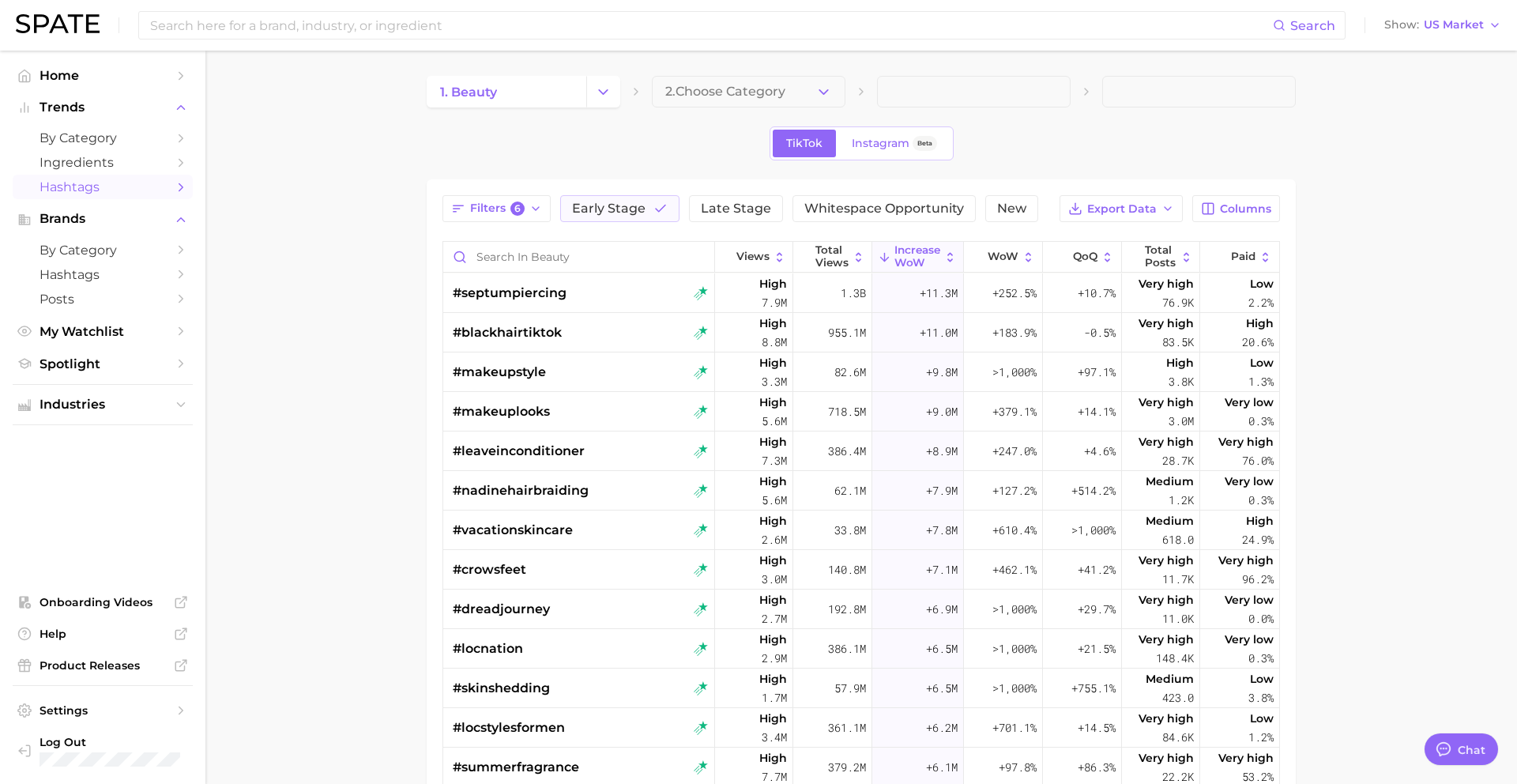
click at [432, 207] on div "Filters 6 Early Stage Late Stage Whitespace Opportunity New Export Data Columns…" at bounding box center [862, 610] width 870 height 861
type textarea "x"
